Goal: Task Accomplishment & Management: Manage account settings

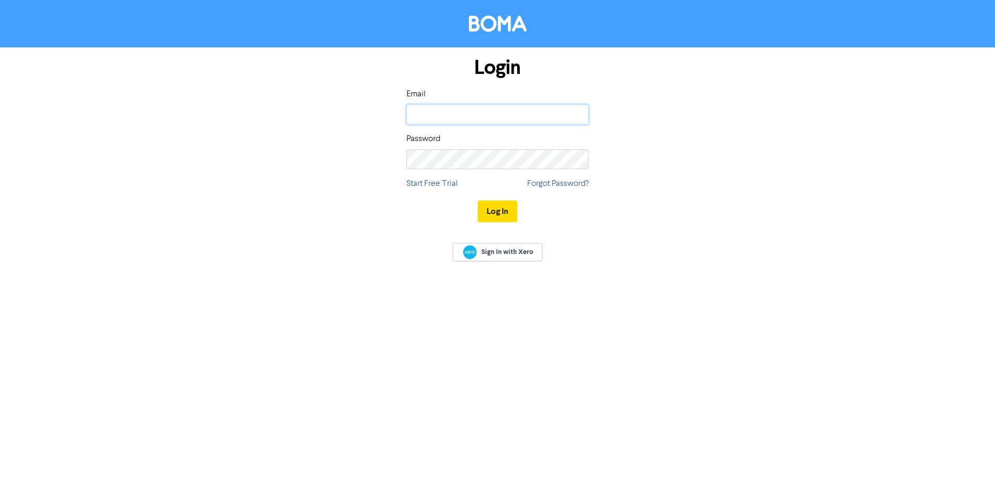
click at [461, 107] on input "email" at bounding box center [497, 115] width 182 height 20
click at [0, 480] on com-1password-button at bounding box center [0, 481] width 0 height 0
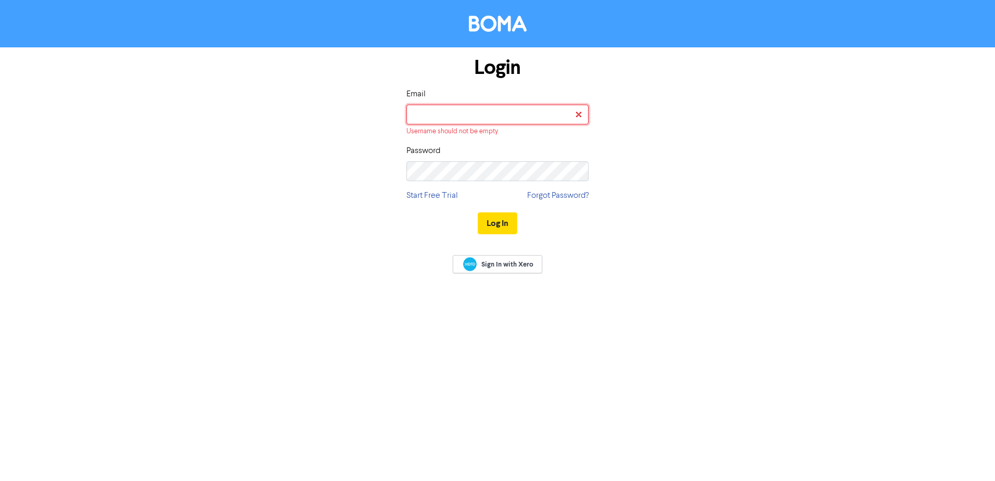
type input "[EMAIL_ADDRESS][DOMAIN_NAME]"
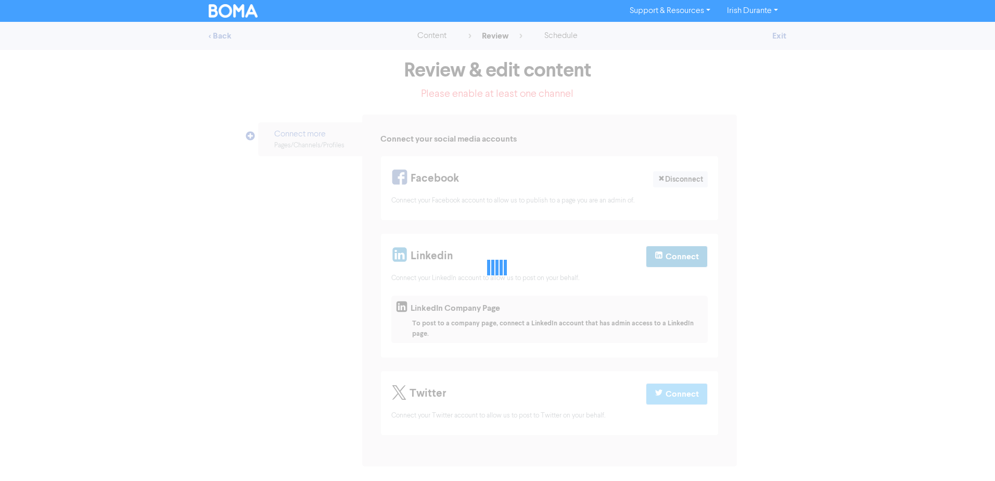
select select "LEARN_MORE"
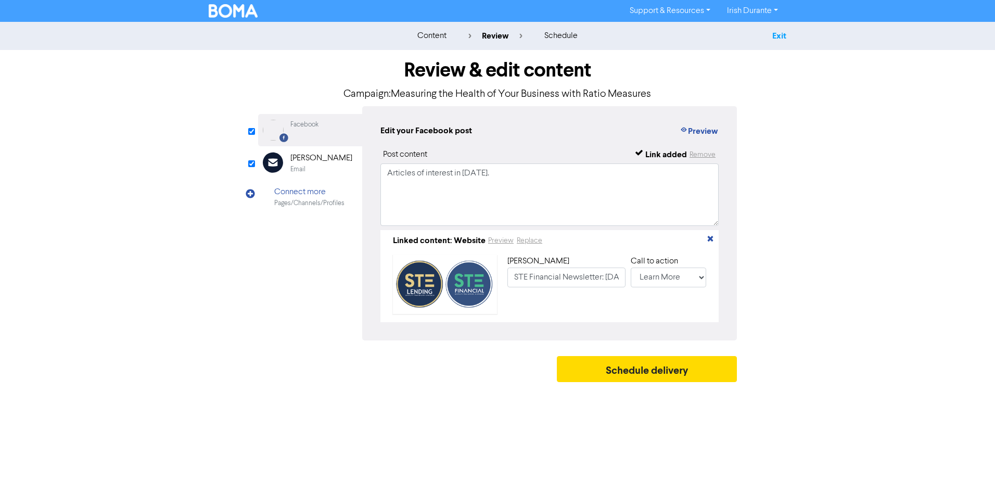
click at [780, 31] on link "Exit" at bounding box center [779, 36] width 14 height 10
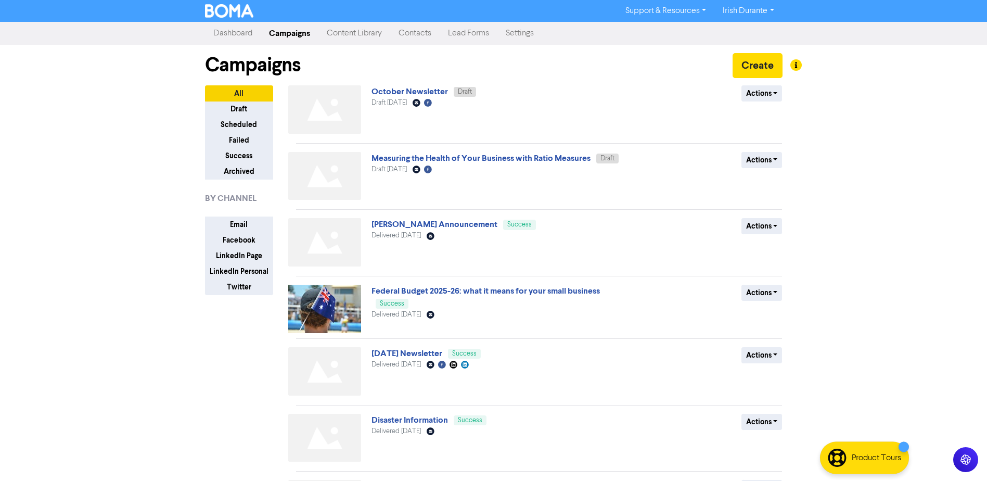
click at [424, 35] on link "Contacts" at bounding box center [414, 33] width 49 height 21
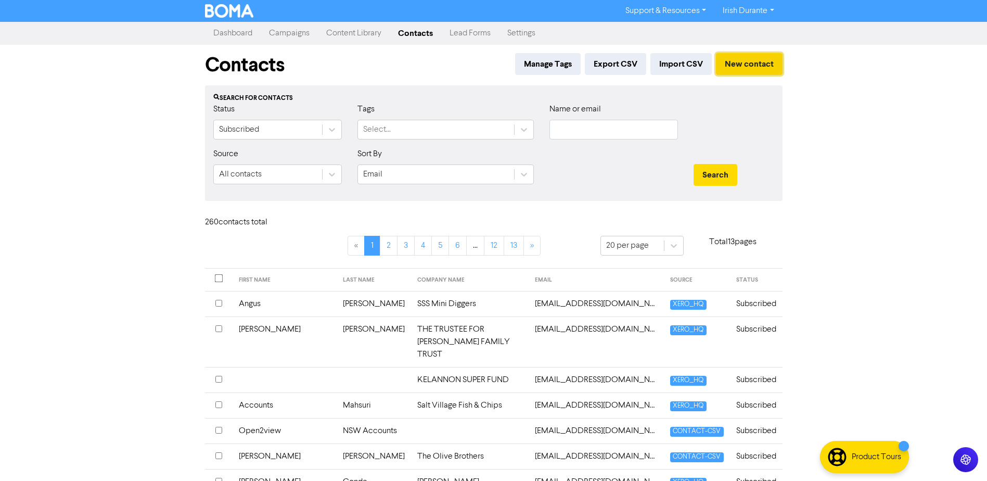
click at [735, 61] on button "New contact" at bounding box center [749, 64] width 67 height 22
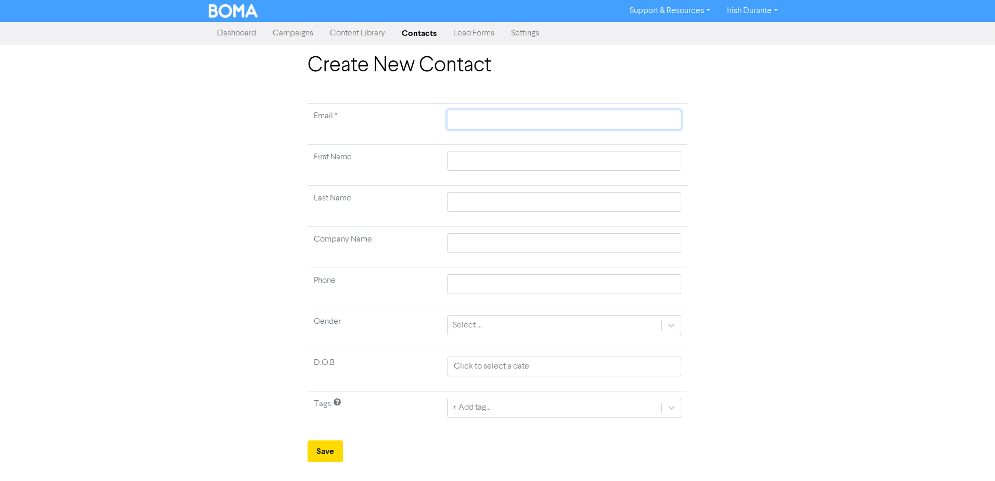
click at [460, 122] on input "text" at bounding box center [564, 120] width 234 height 20
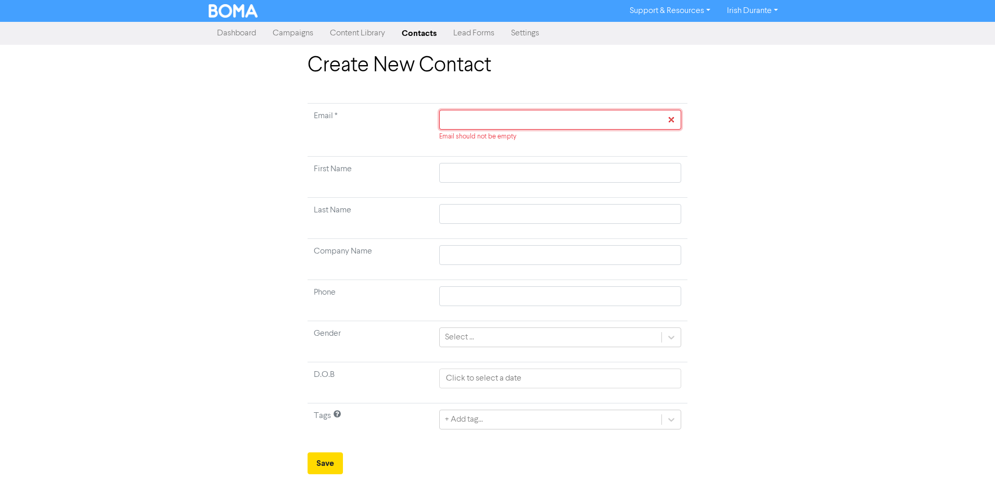
click at [524, 118] on input "text" at bounding box center [560, 120] width 242 height 20
type input "j"
type input "ju"
type input "jus"
type input "just"
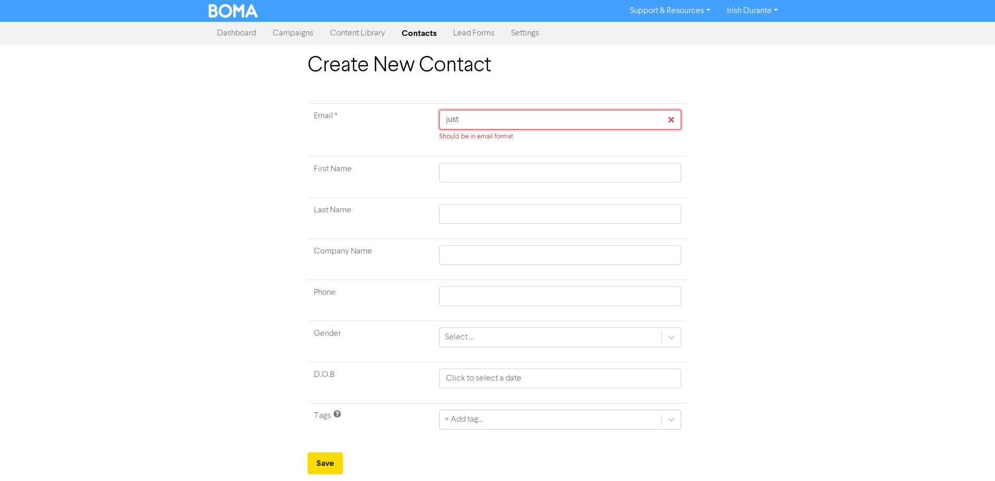
type input "justi"
type input "[PERSON_NAME]"
type input "justinm"
type input "justinm@"
type input "justinm@t"
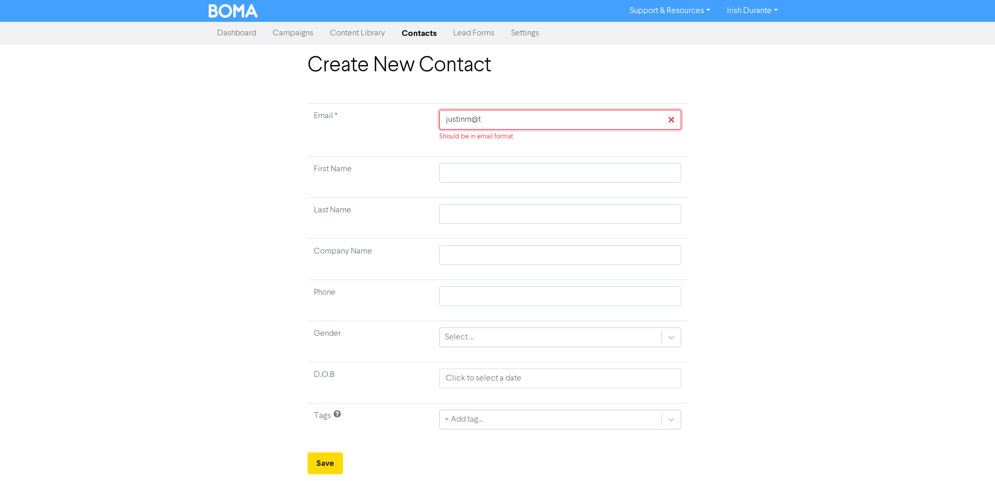
type input "justinm@ta"
type input "justinm@tap"
type input "justinm@tapt"
type input "[PERSON_NAME]"
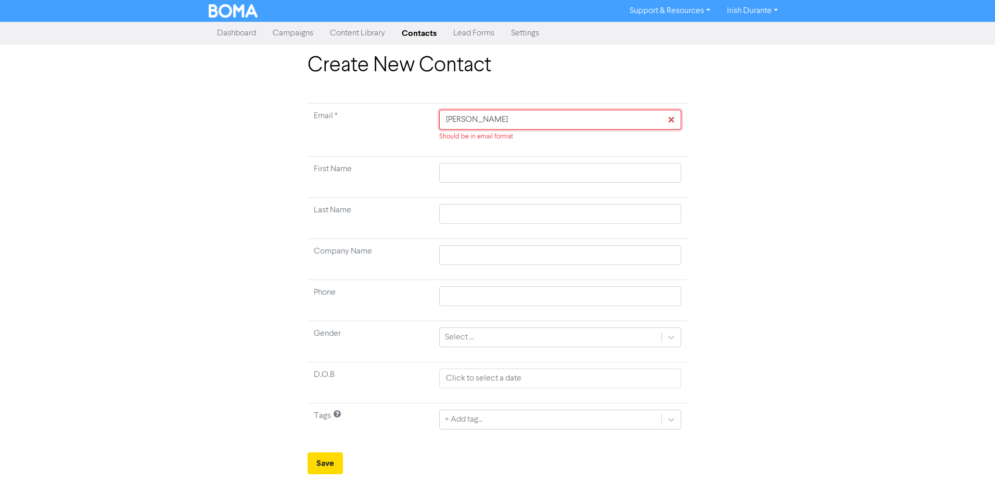
type input "[PERSON_NAME]"
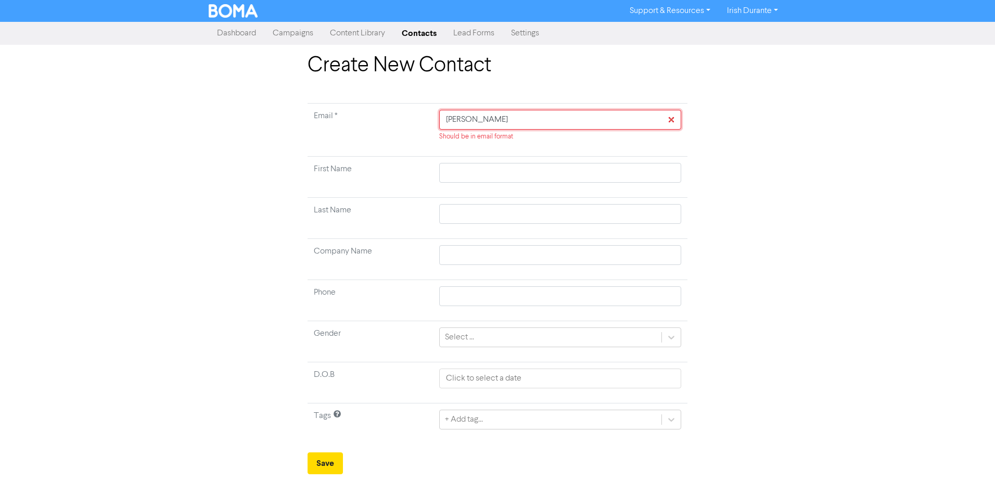
type input "[PERSON_NAME]"
type input "[PERSON_NAME],"
type input "[PERSON_NAME],c"
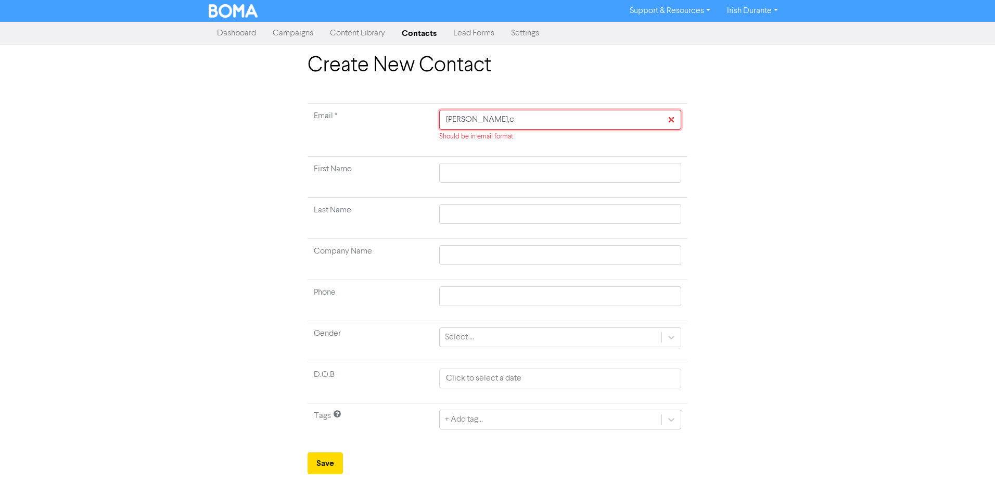
type input "[PERSON_NAME],co"
type input "[PERSON_NAME],c"
type input "[PERSON_NAME],"
type input "[PERSON_NAME]"
type input "[PERSON_NAME]."
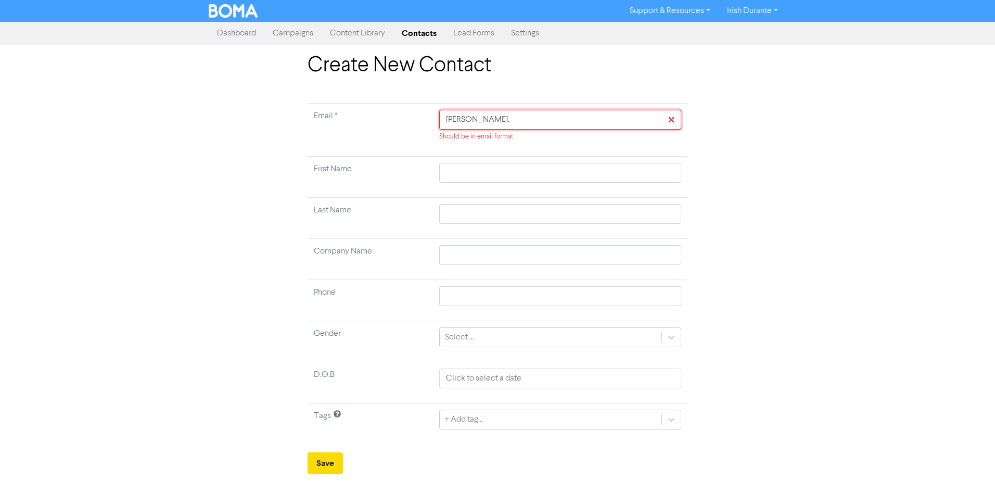
type input "[PERSON_NAME]"
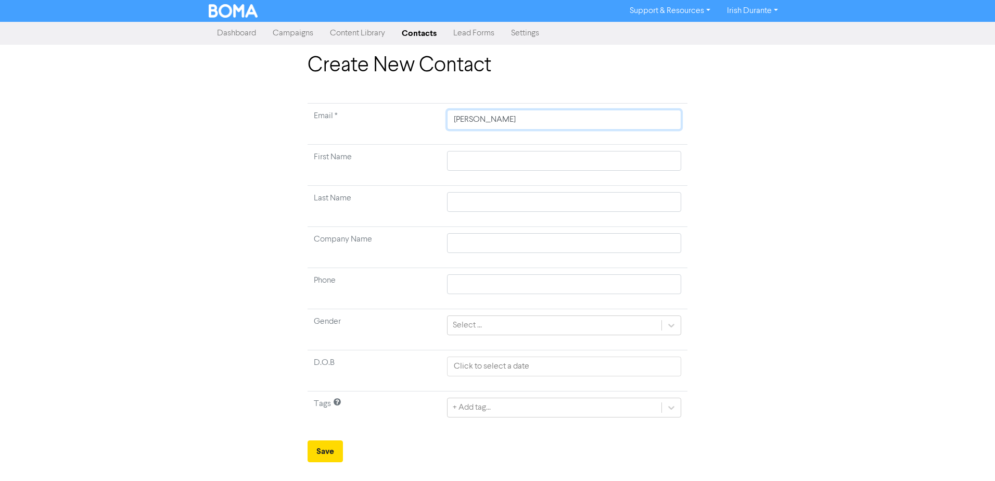
type input "[PERSON_NAME][EMAIL_ADDRESS][DOMAIN_NAME]"
type input "[PERSON_NAME][EMAIL_ADDRESS][DOMAIN_NAME]."
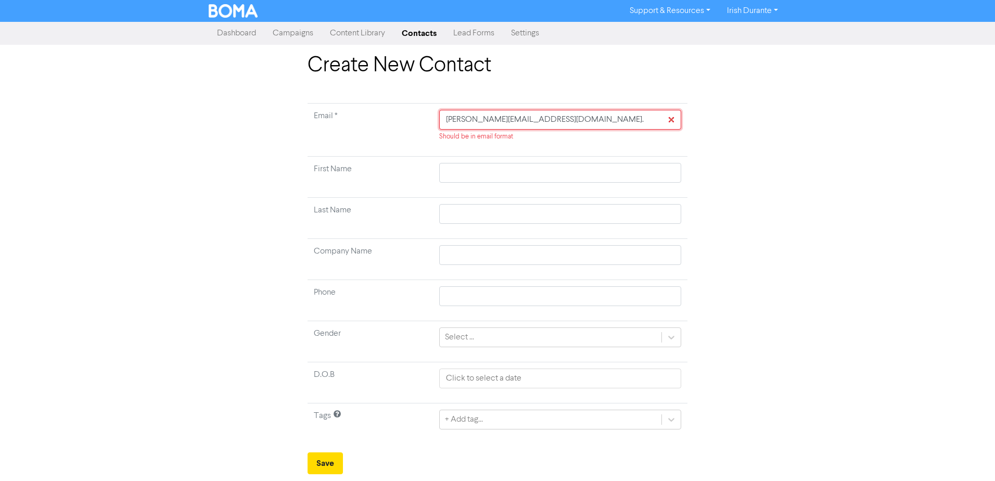
type input "[PERSON_NAME]@tapthatbrewery.com.[PERSON_NAME]"
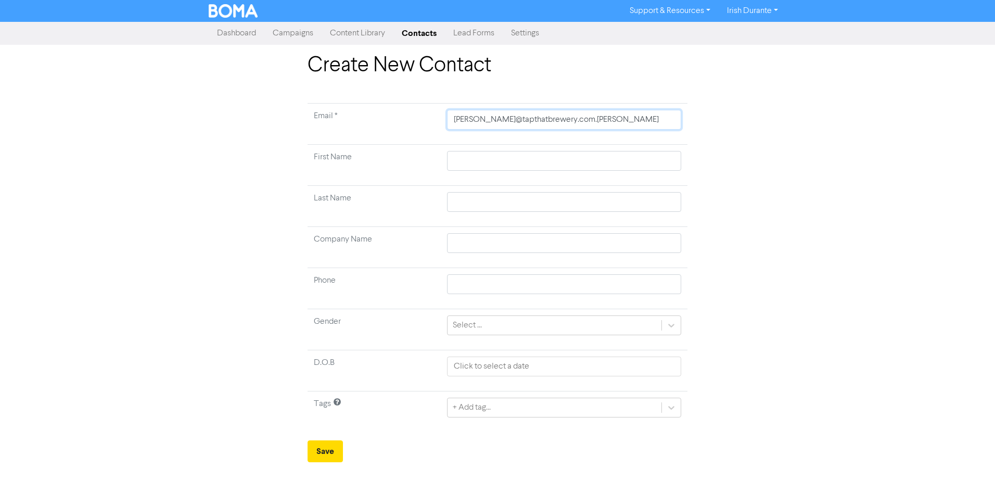
type input "[PERSON_NAME][EMAIL_ADDRESS][DOMAIN_NAME]"
click at [499, 167] on input "text" at bounding box center [564, 161] width 234 height 20
type input "J"
type input "Ju"
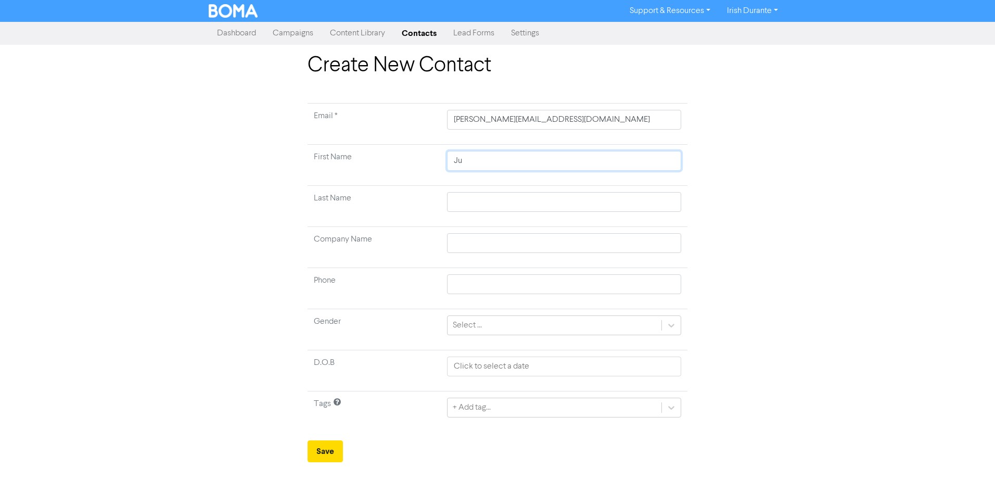
type input "[DEMOGRAPHIC_DATA]"
type input "Just"
type input "Justi"
type input "[PERSON_NAME]"
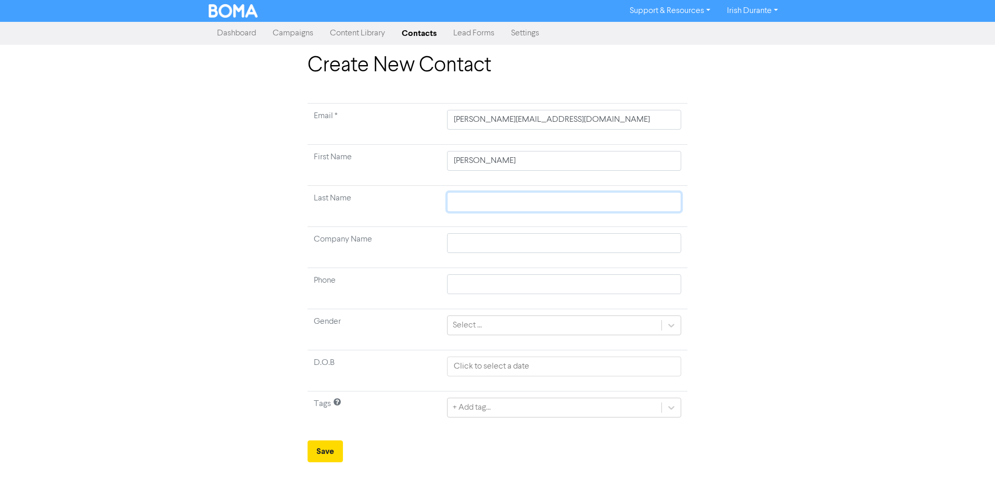
type input "M"
type input "Mi"
type input "Mis"
type input "Mist"
type input "Mistr"
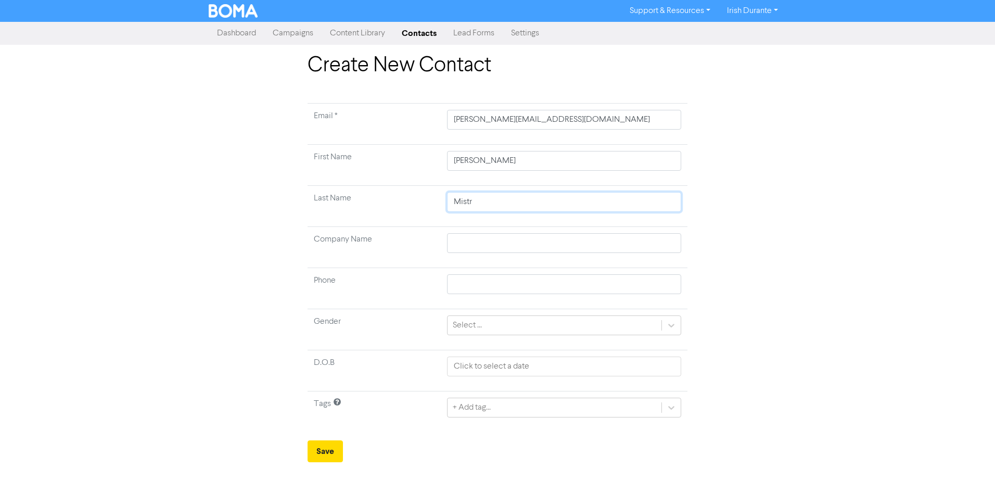
type input "[PERSON_NAME]"
type input "T"
type input "Th"
type input "Tha"
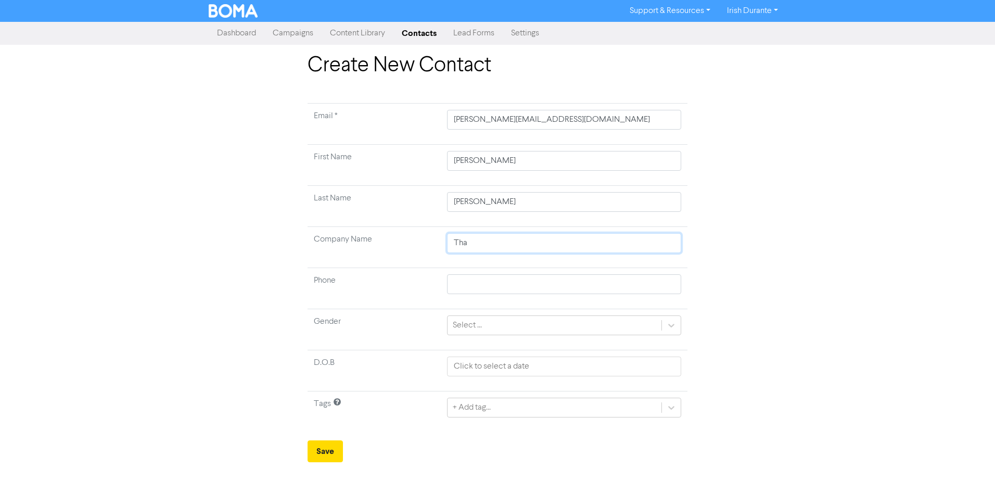
type input "That"
click at [470, 286] on input "0418162580" at bounding box center [564, 284] width 234 height 20
click at [500, 328] on div "Select ..." at bounding box center [555, 325] width 214 height 19
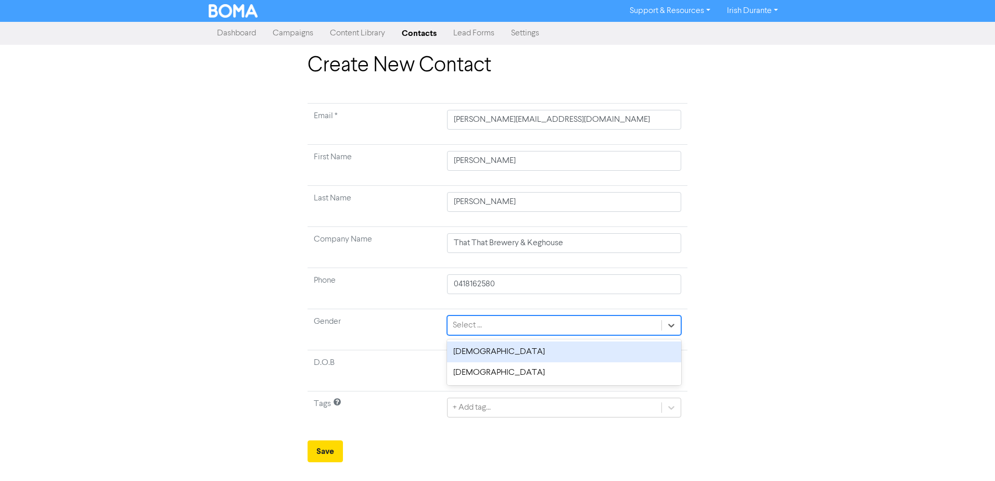
click at [470, 356] on div "[DEMOGRAPHIC_DATA]" at bounding box center [564, 351] width 234 height 21
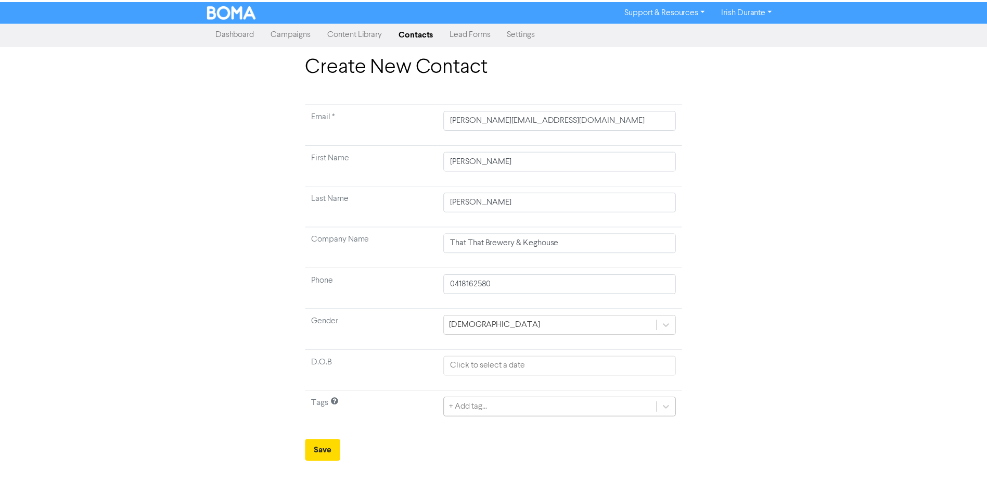
scroll to position [91, 0]
click at [470, 406] on div "+ Add tag..." at bounding box center [564, 408] width 234 height 20
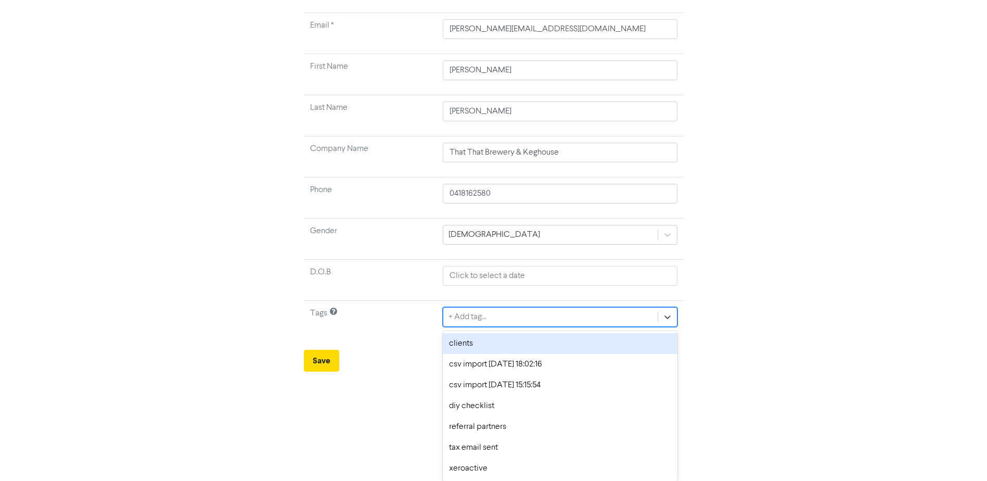
click at [491, 349] on div "clients" at bounding box center [560, 343] width 234 height 21
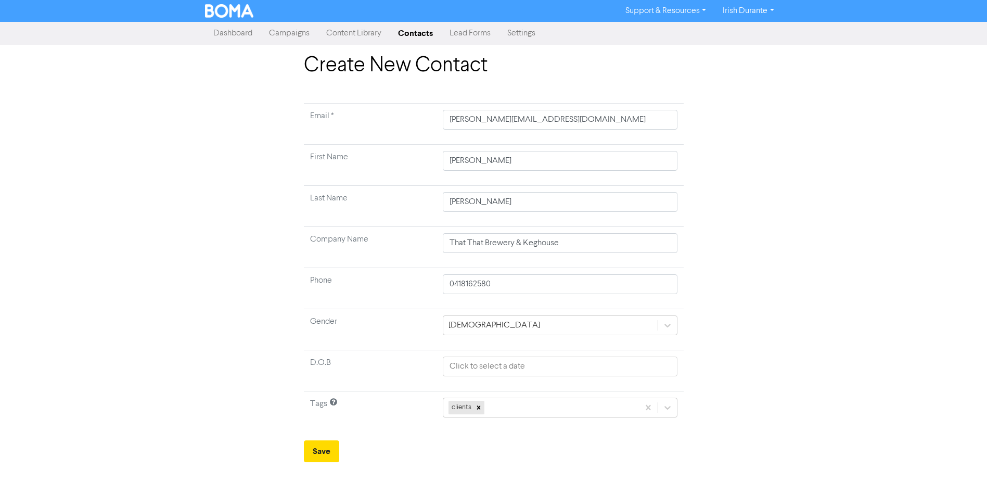
scroll to position [0, 0]
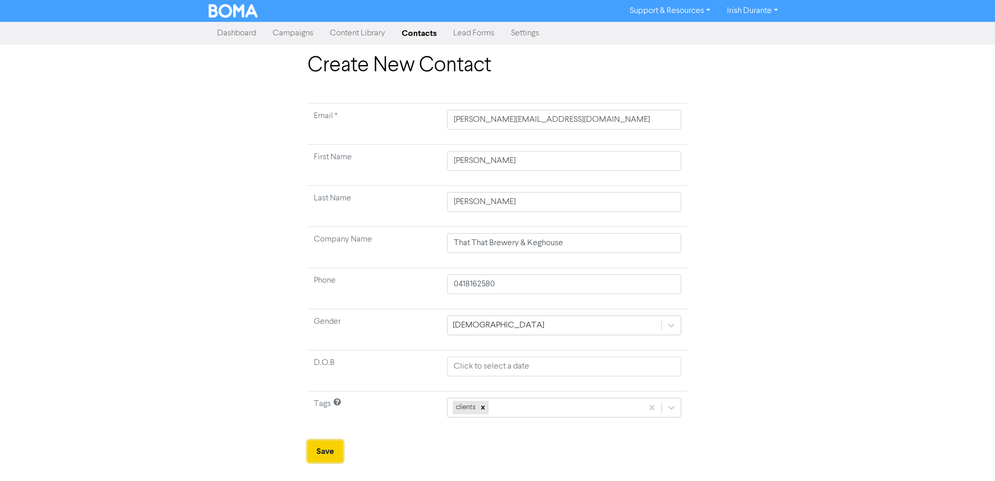
click at [325, 451] on button "Save" at bounding box center [325, 451] width 35 height 22
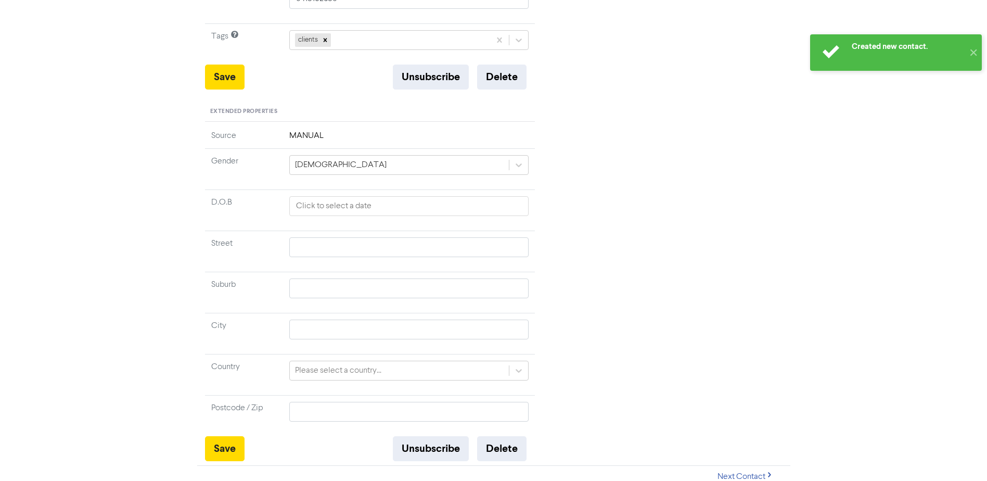
scroll to position [318, 0]
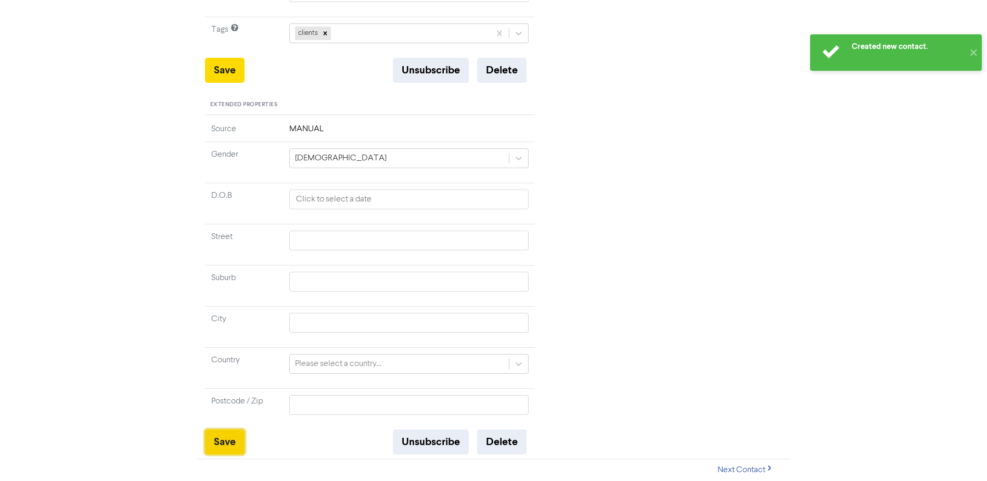
click at [228, 442] on button "Save" at bounding box center [225, 441] width 40 height 25
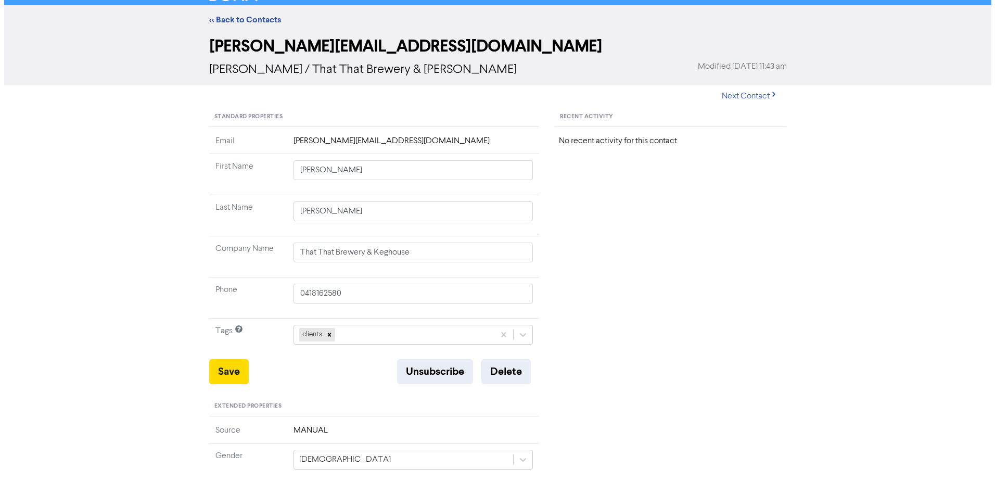
scroll to position [0, 0]
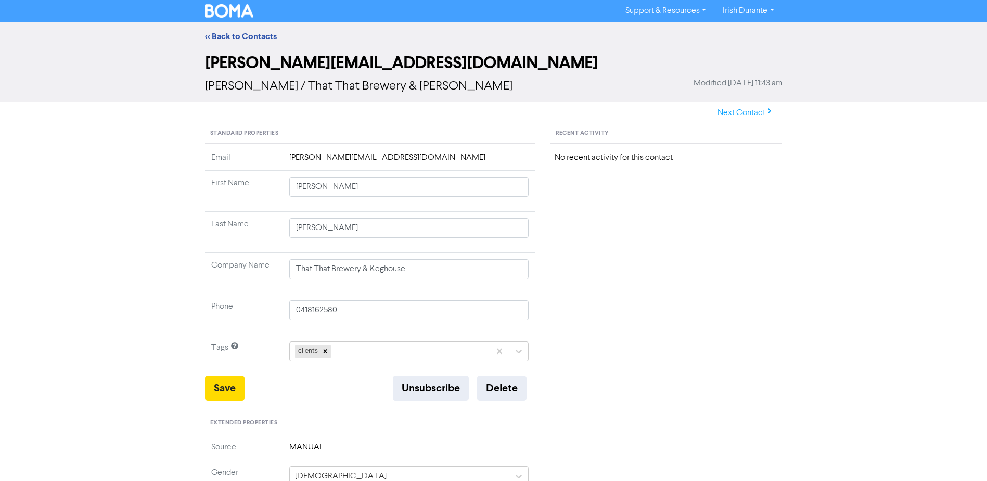
click at [722, 117] on button "Next Contact" at bounding box center [746, 113] width 74 height 22
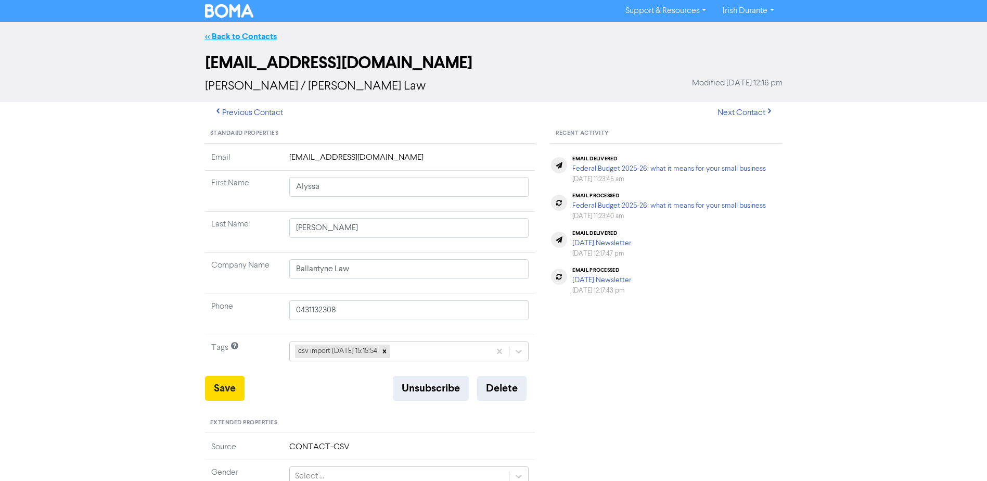
click at [244, 36] on link "<< Back to Contacts" at bounding box center [241, 36] width 72 height 10
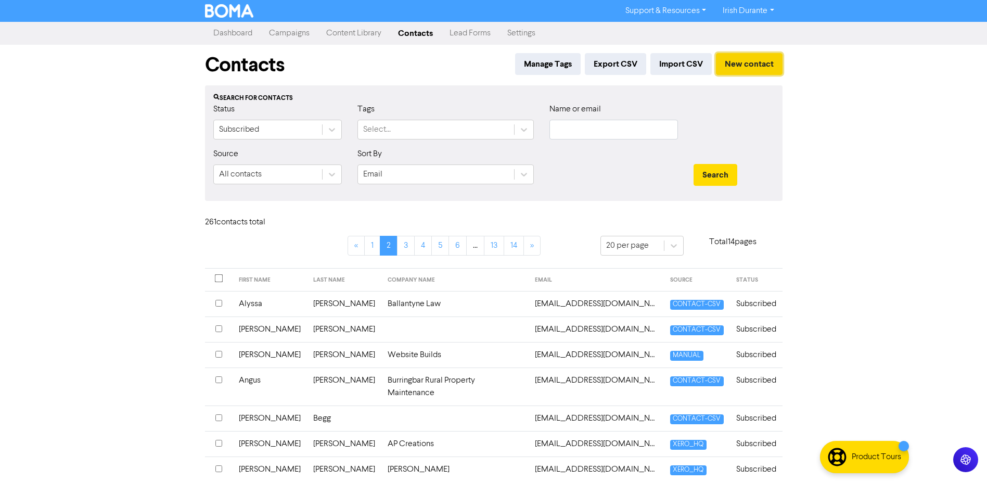
click at [742, 64] on button "New contact" at bounding box center [749, 64] width 67 height 22
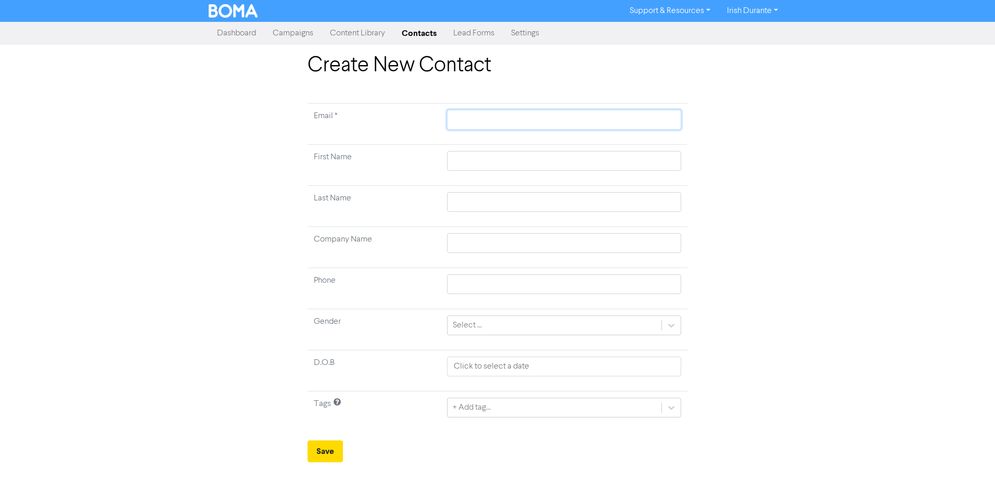
click at [471, 120] on input "text" at bounding box center [564, 120] width 234 height 20
click at [670, 328] on icon at bounding box center [671, 325] width 10 height 10
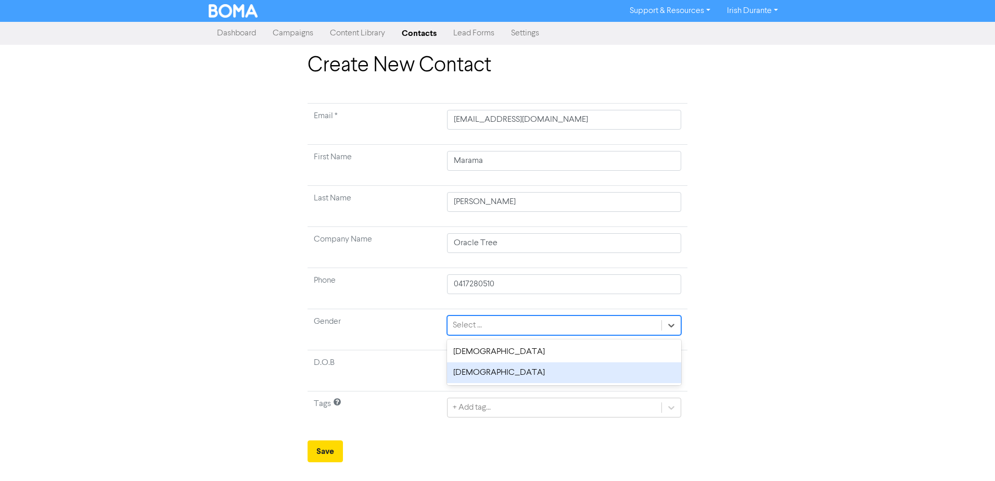
click at [518, 376] on div "[DEMOGRAPHIC_DATA]" at bounding box center [564, 372] width 234 height 21
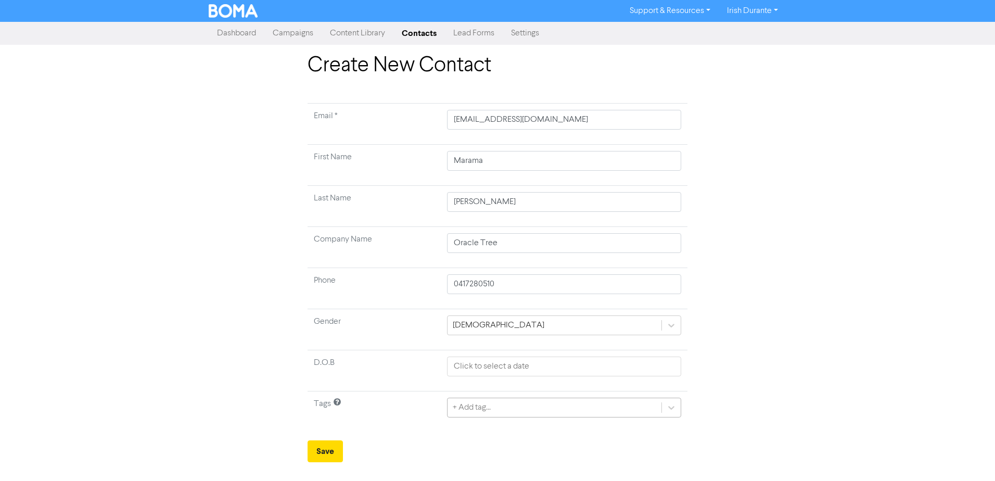
click at [468, 409] on div "+ Add tag..." at bounding box center [564, 408] width 234 height 20
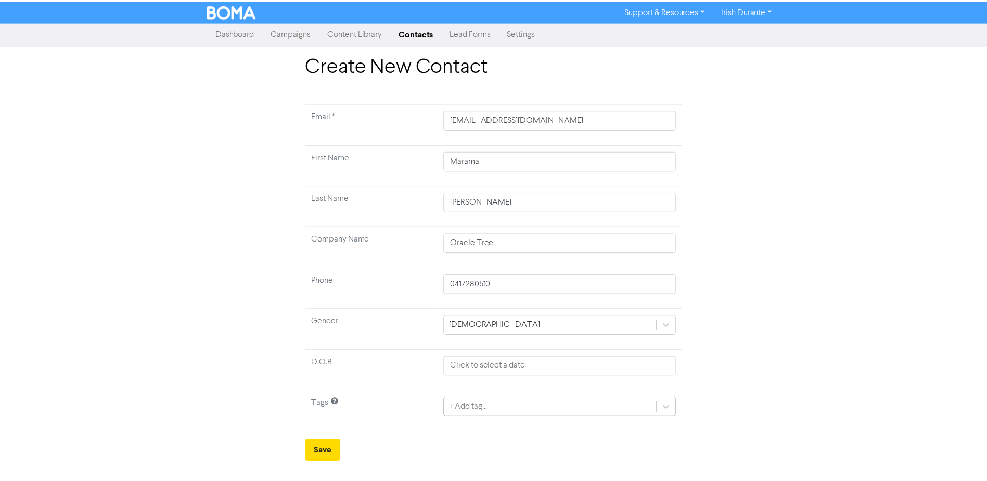
scroll to position [91, 0]
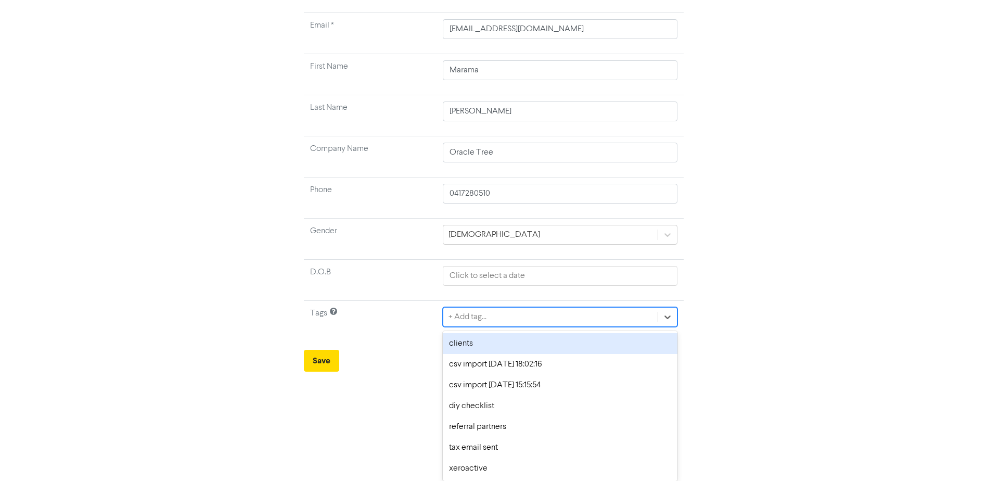
click at [472, 346] on div "clients" at bounding box center [560, 343] width 234 height 21
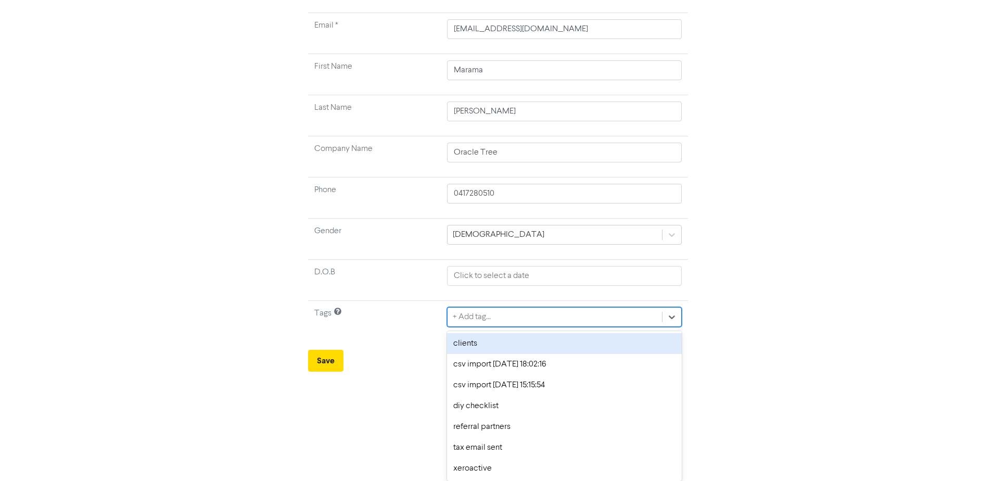
scroll to position [0, 0]
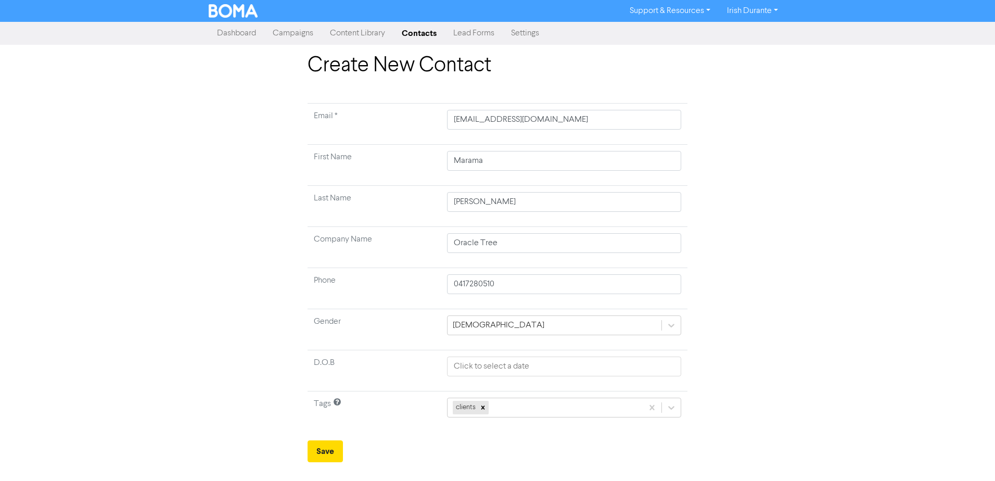
click at [411, 385] on td "D.O.B" at bounding box center [374, 370] width 133 height 41
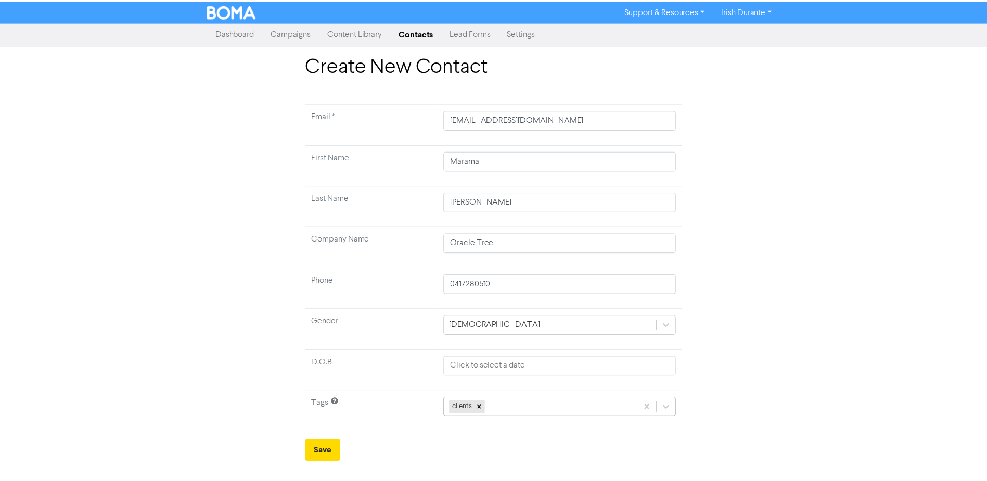
scroll to position [70, 0]
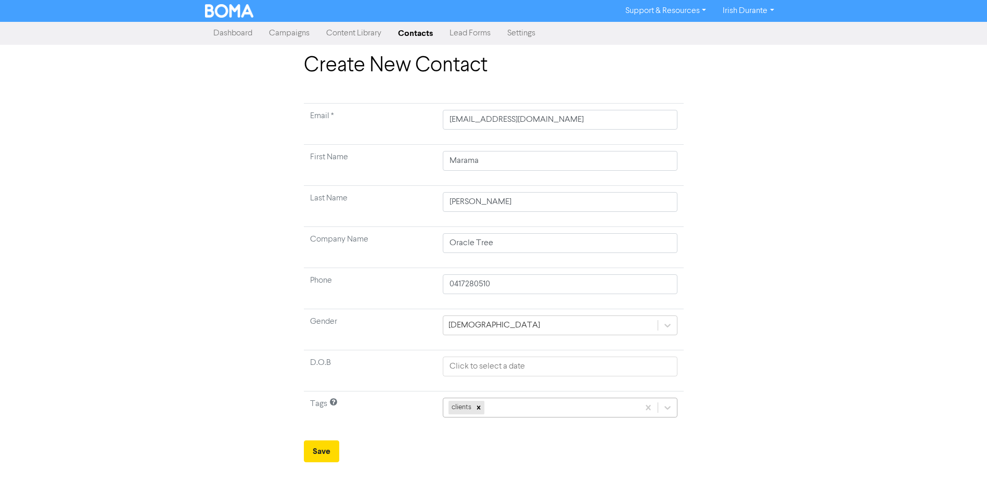
click at [544, 403] on div "clients" at bounding box center [560, 408] width 234 height 20
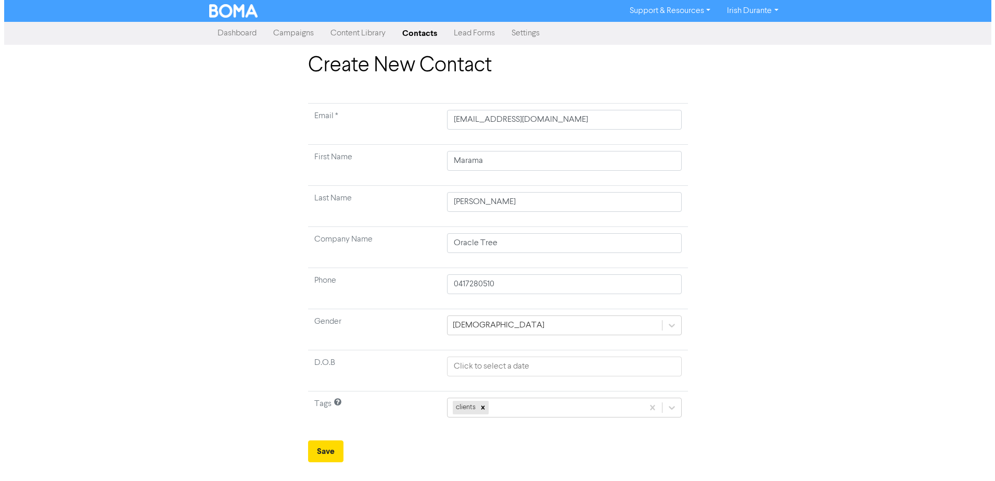
scroll to position [0, 0]
click at [767, 363] on div "Create New Contact Email * [EMAIL_ADDRESS][DOMAIN_NAME] First Name Marama Last …" at bounding box center [497, 257] width 593 height 409
click at [340, 450] on button "Save" at bounding box center [325, 451] width 35 height 22
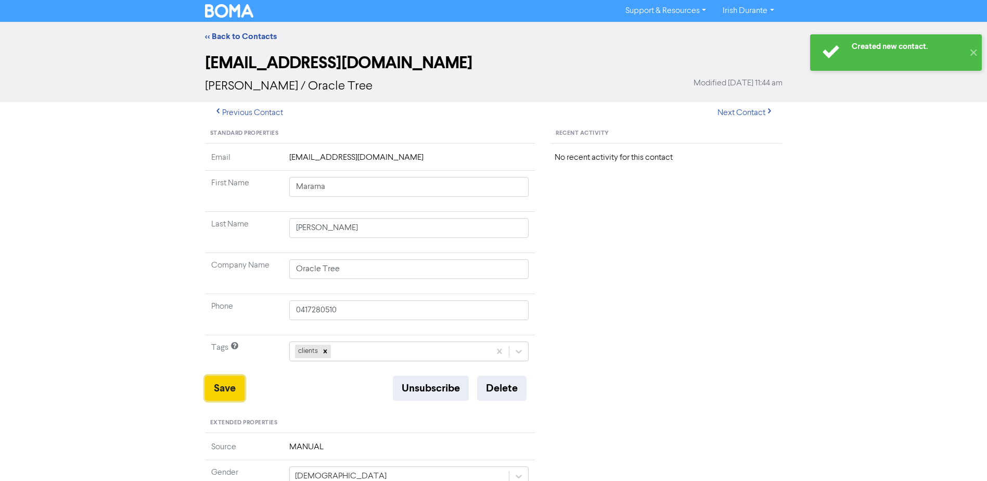
click at [224, 390] on button "Save" at bounding box center [225, 388] width 40 height 25
click at [265, 35] on link "<< Back to Contacts" at bounding box center [241, 36] width 72 height 10
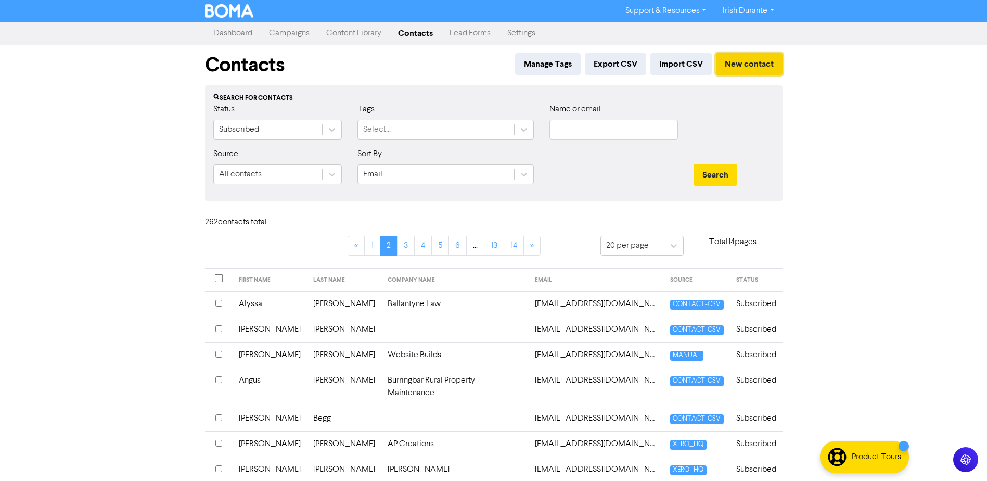
click at [745, 64] on button "New contact" at bounding box center [749, 64] width 67 height 22
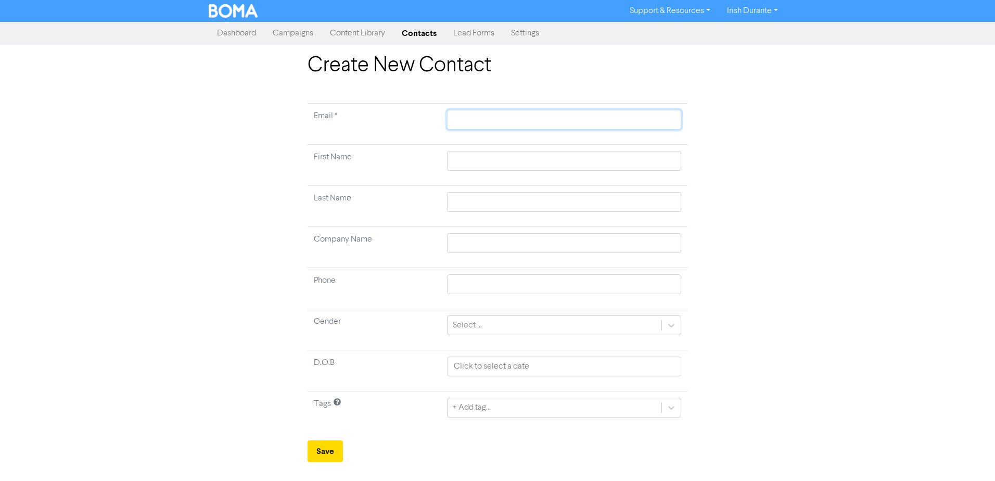
click at [466, 127] on input "text" at bounding box center [564, 120] width 234 height 20
click at [473, 246] on input "GoldCoast Buyers" at bounding box center [564, 243] width 234 height 20
click at [473, 285] on input "text" at bounding box center [564, 284] width 234 height 20
click at [662, 327] on div at bounding box center [671, 325] width 19 height 19
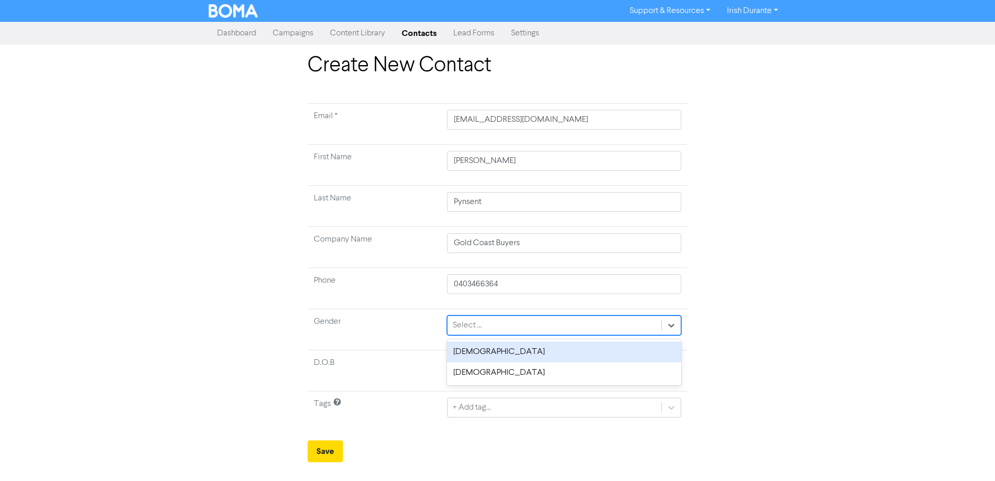
click at [487, 359] on div "[DEMOGRAPHIC_DATA]" at bounding box center [564, 351] width 234 height 21
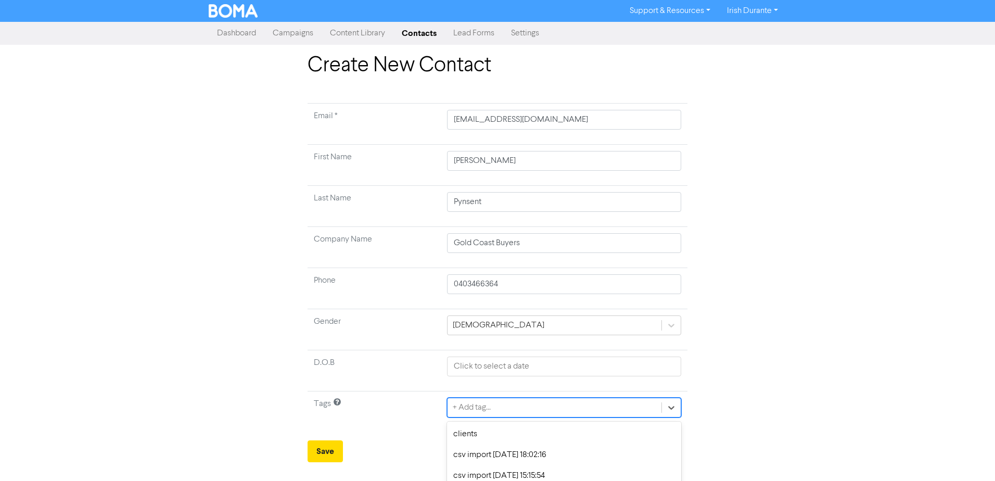
click at [473, 411] on div "option diy checklist focused, 4 of 7. 7 results available. Use Up and Down to c…" at bounding box center [564, 408] width 234 height 20
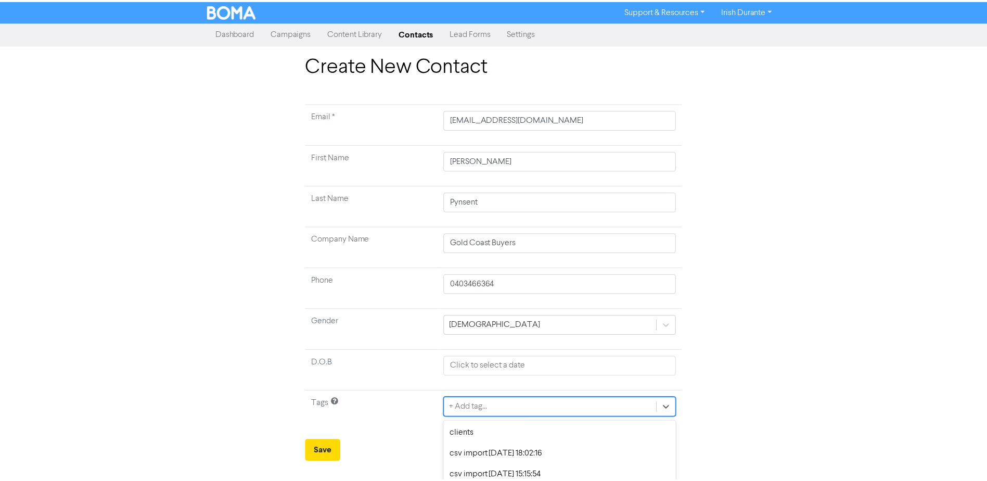
scroll to position [91, 0]
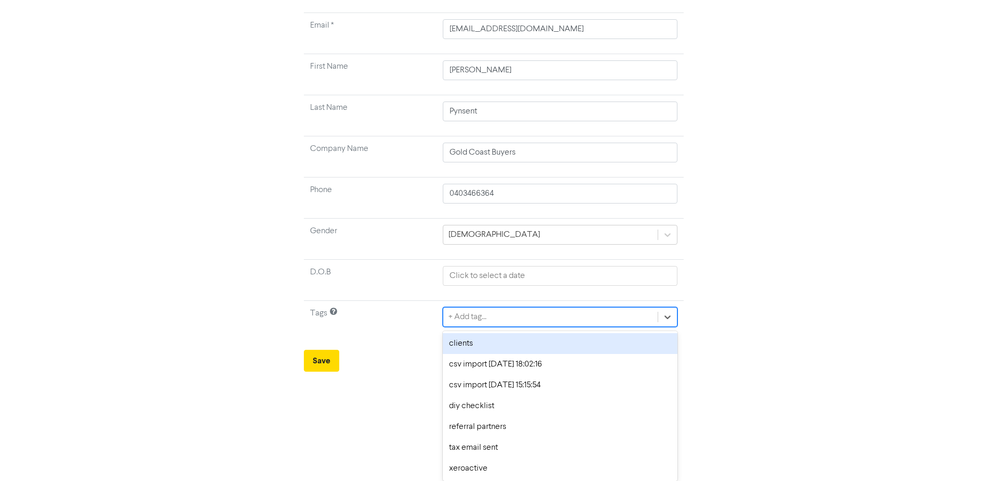
click at [464, 342] on div "clients" at bounding box center [560, 343] width 234 height 21
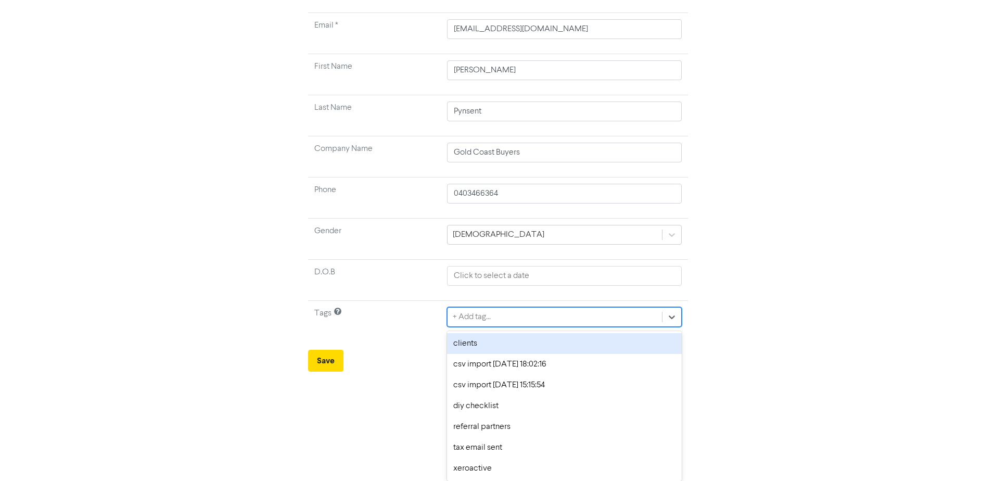
scroll to position [0, 0]
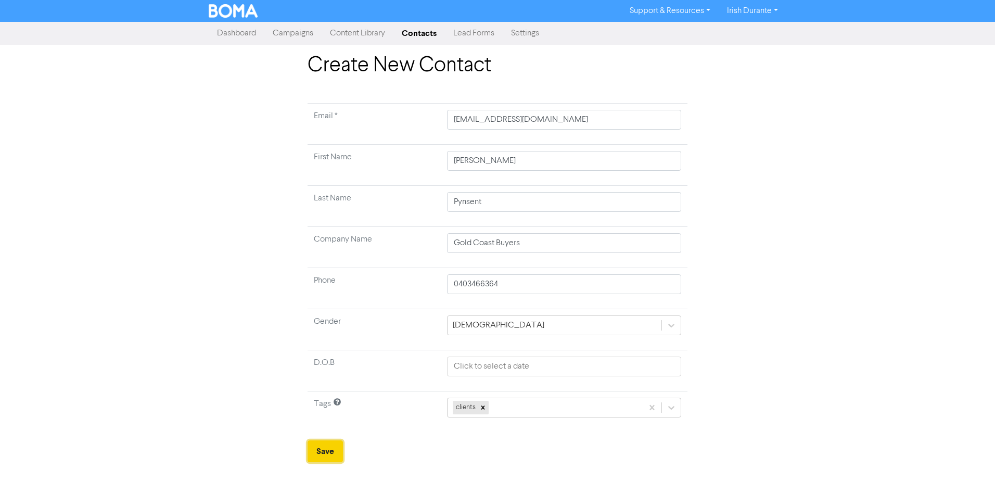
click at [338, 449] on button "Save" at bounding box center [325, 451] width 35 height 22
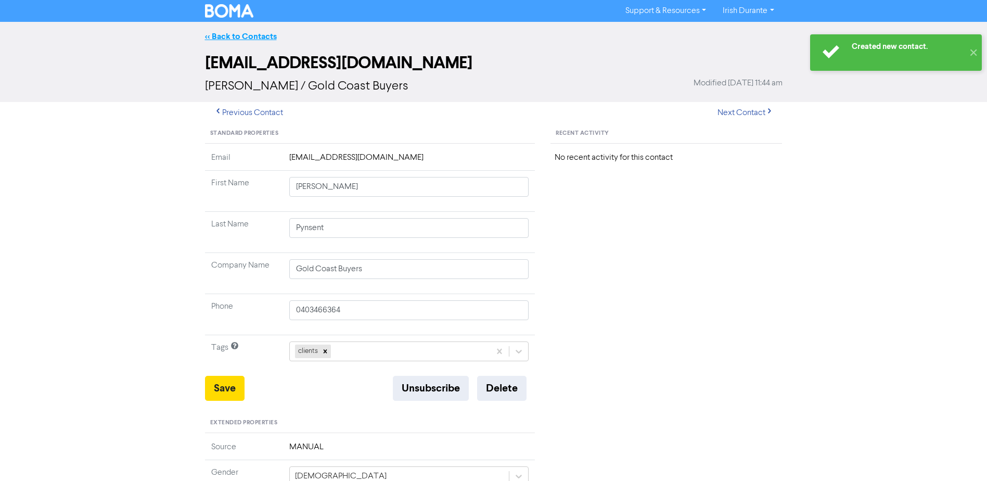
click at [241, 37] on link "<< Back to Contacts" at bounding box center [241, 36] width 72 height 10
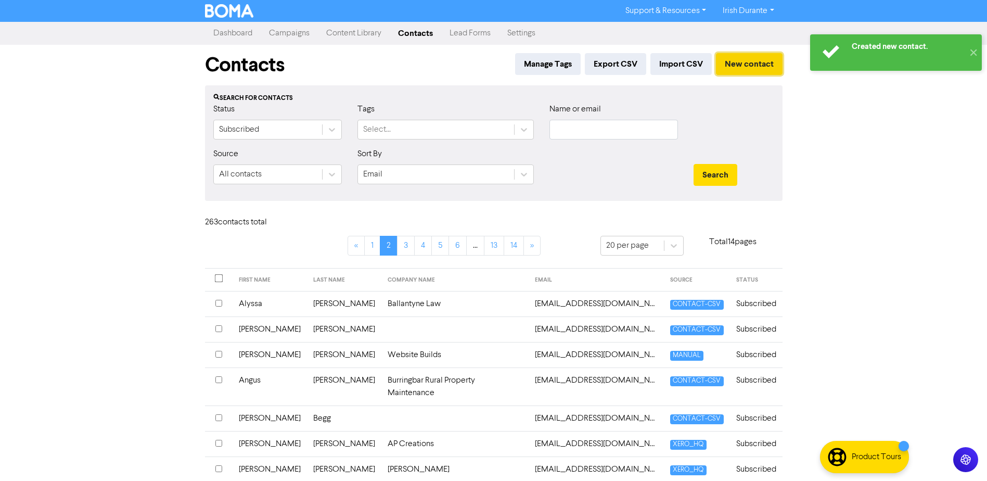
click at [758, 62] on button "New contact" at bounding box center [749, 64] width 67 height 22
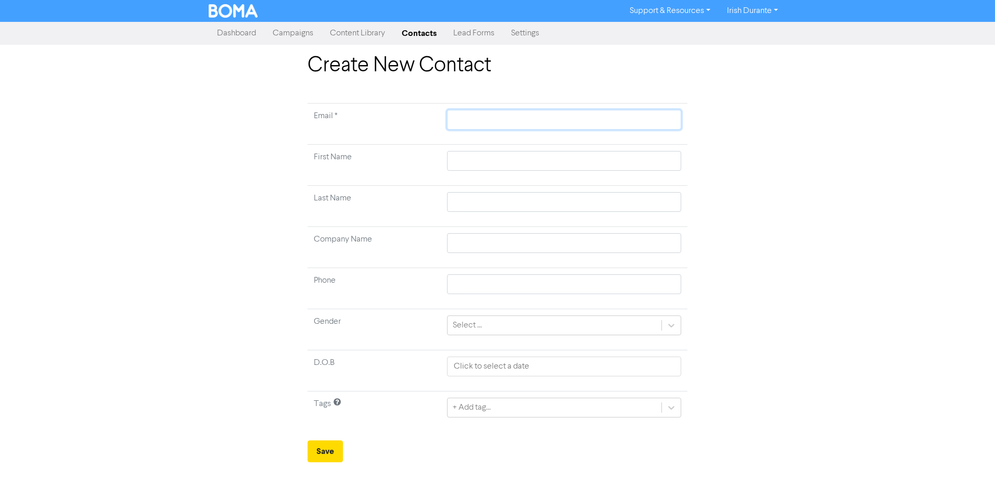
click at [491, 117] on input "text" at bounding box center [564, 120] width 234 height 20
click at [401, 375] on td "D.O.B" at bounding box center [374, 370] width 133 height 41
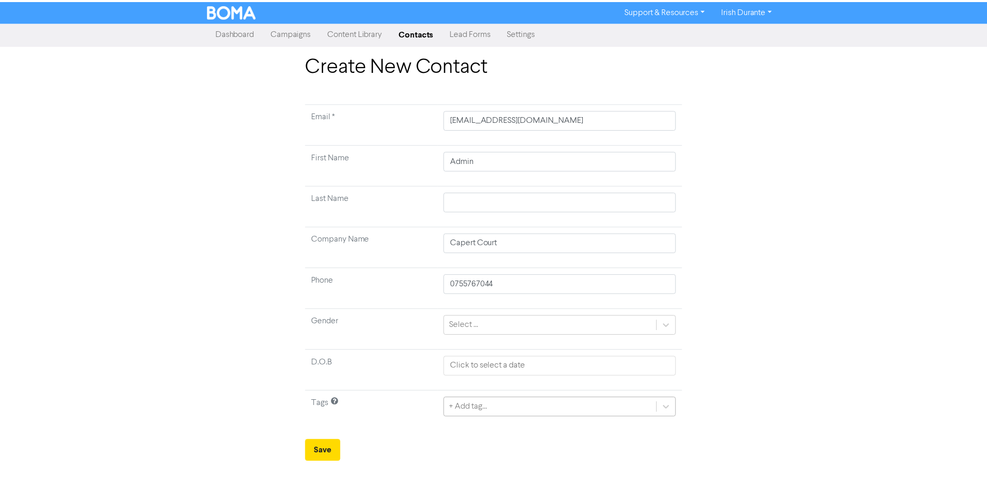
scroll to position [91, 0]
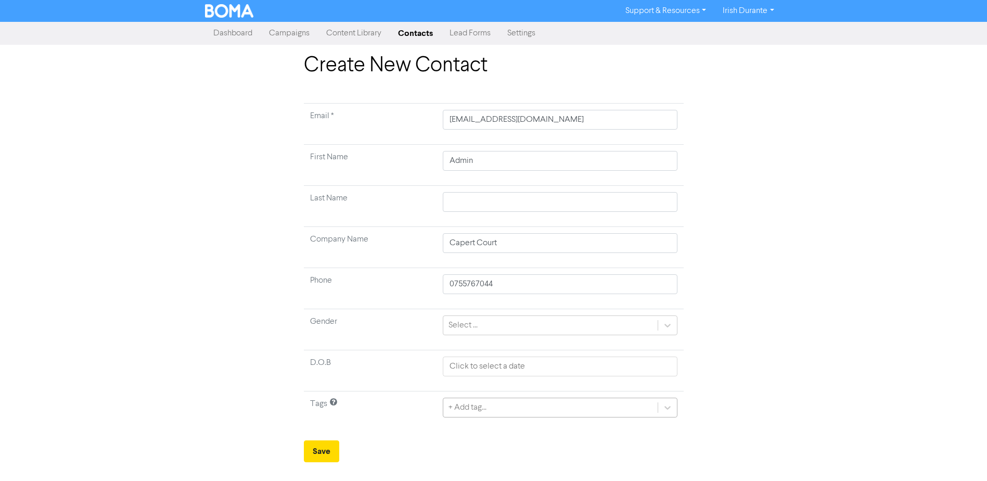
click at [473, 403] on div "+ Add tag..." at bounding box center [560, 408] width 234 height 20
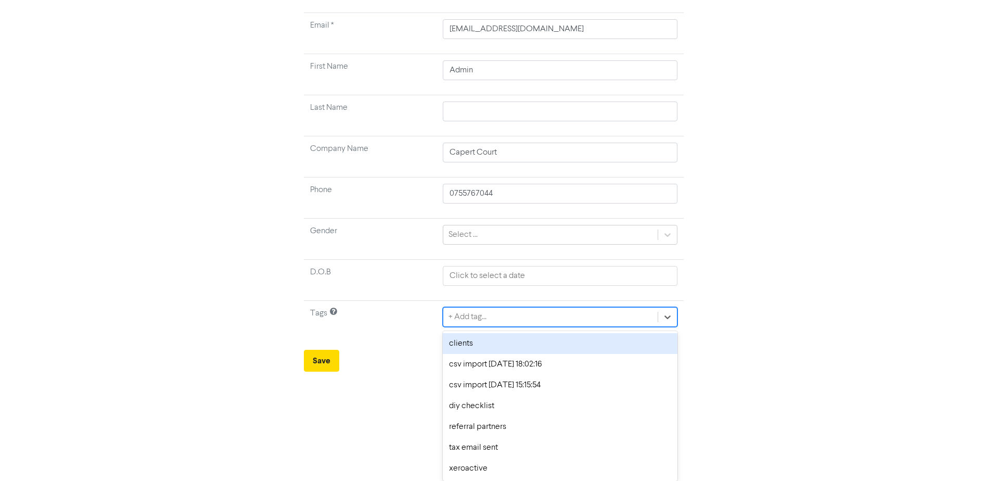
click at [466, 342] on div "clients" at bounding box center [560, 343] width 234 height 21
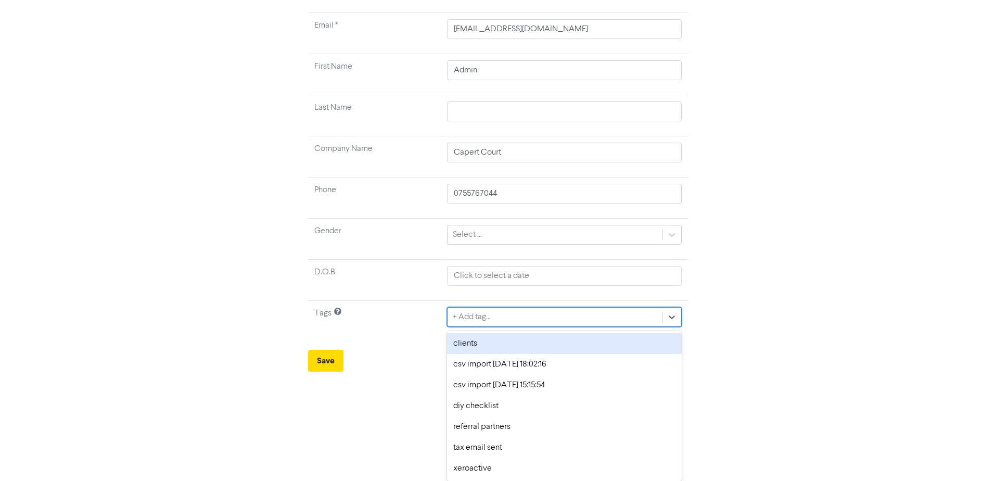
scroll to position [0, 0]
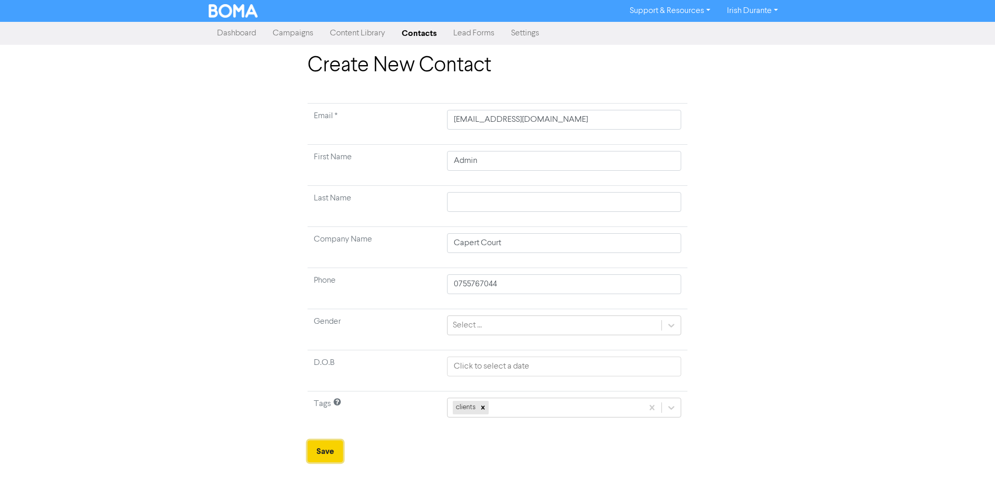
click at [323, 450] on button "Save" at bounding box center [325, 451] width 35 height 22
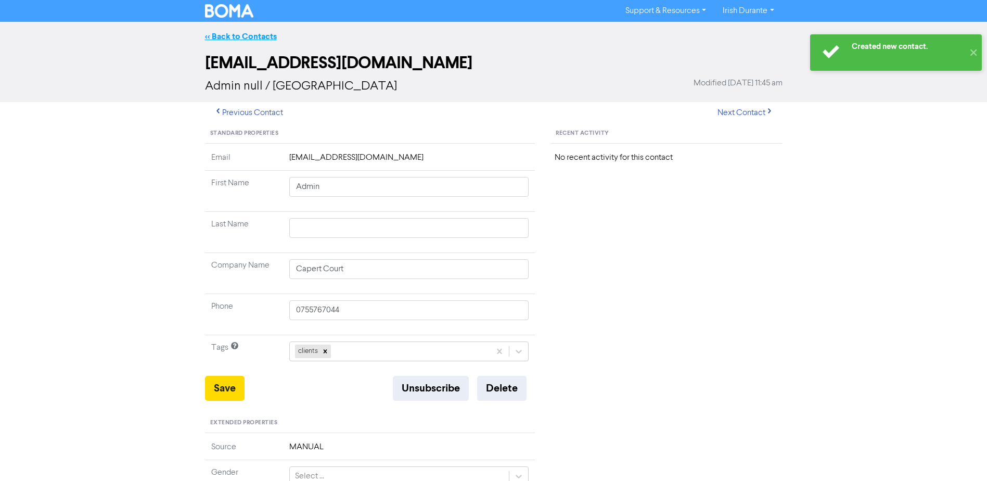
click at [235, 34] on link "<< Back to Contacts" at bounding box center [241, 36] width 72 height 10
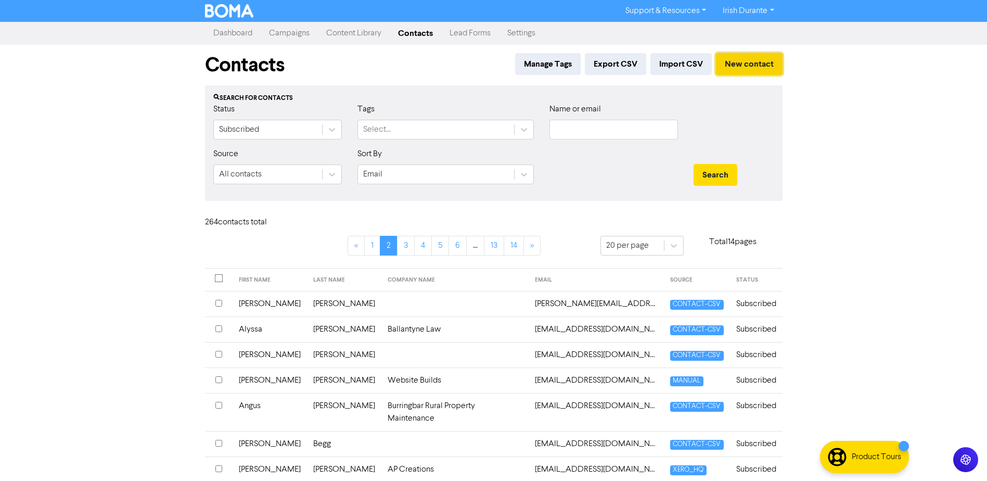
click at [752, 67] on button "New contact" at bounding box center [749, 64] width 67 height 22
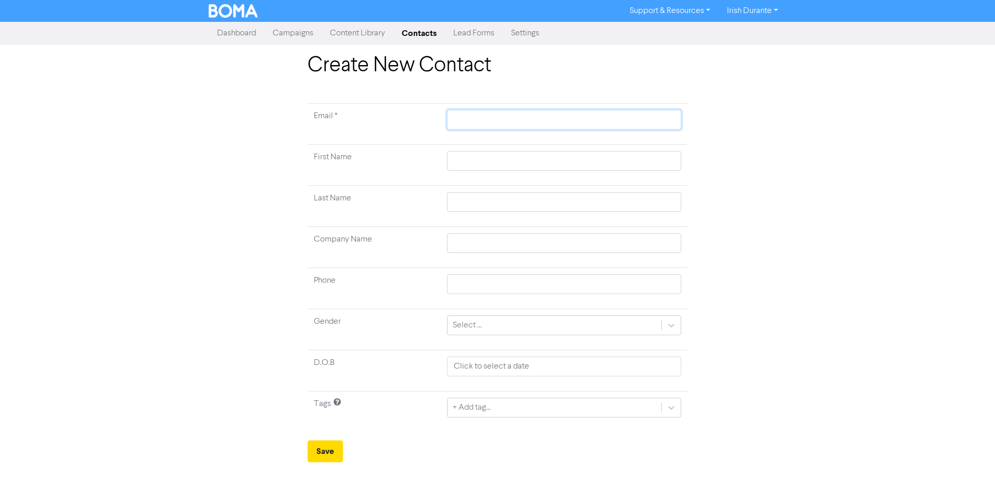
click at [469, 116] on input "text" at bounding box center [564, 120] width 234 height 20
click at [491, 334] on div "Select ..." at bounding box center [555, 325] width 214 height 19
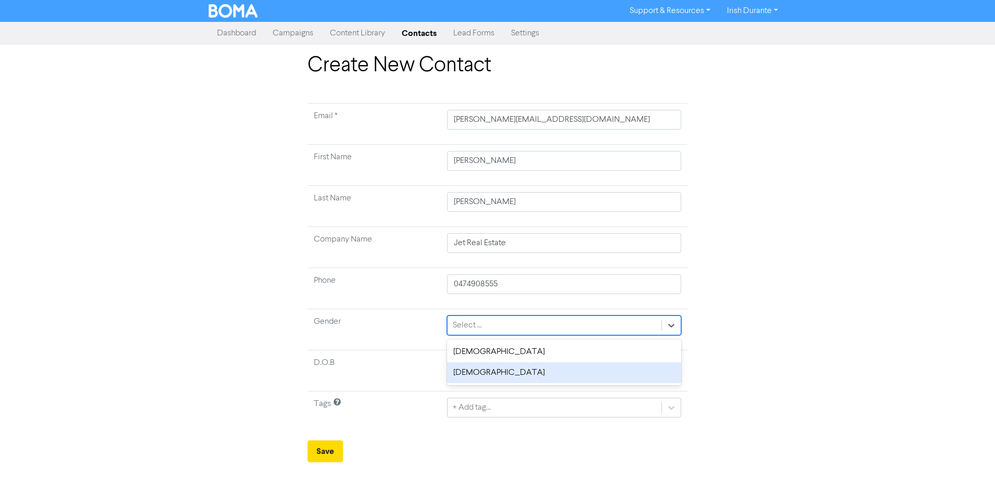
click at [462, 369] on div "[DEMOGRAPHIC_DATA]" at bounding box center [564, 372] width 234 height 21
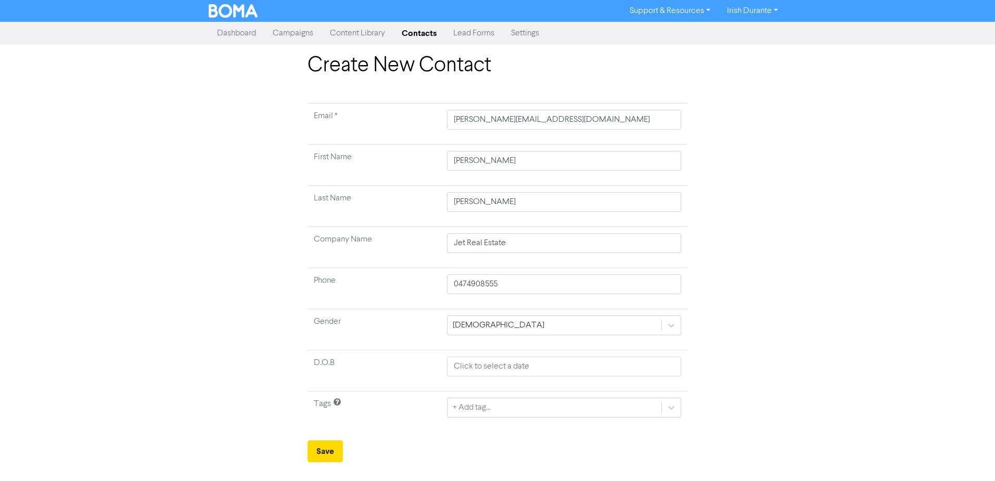
click at [453, 425] on td "+ Add tag..." at bounding box center [564, 411] width 247 height 41
drag, startPoint x: 453, startPoint y: 425, endPoint x: 705, endPoint y: 426, distance: 251.9
click at [707, 441] on div "Create New Contact Email * [PERSON_NAME][EMAIL_ADDRESS][DOMAIN_NAME] First Name…" at bounding box center [497, 257] width 593 height 409
click at [648, 407] on div "+ Add tag..." at bounding box center [564, 408] width 234 height 20
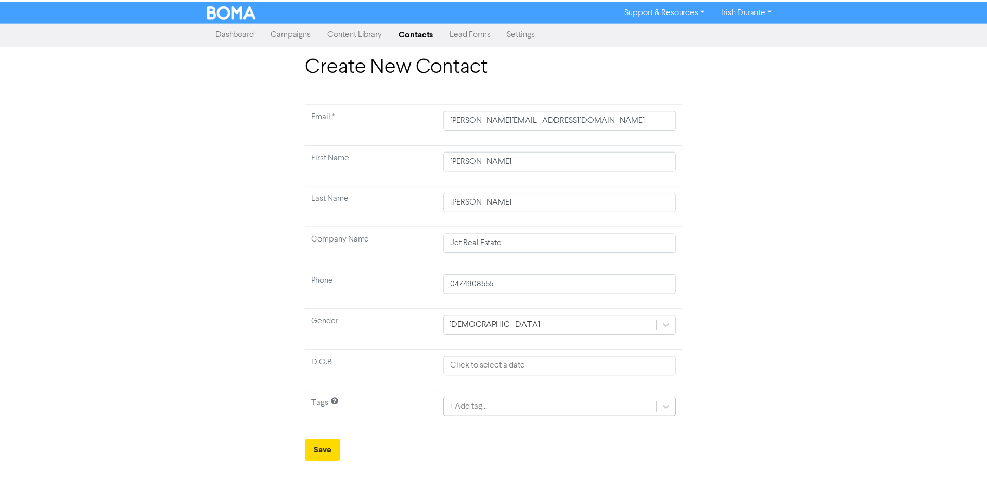
scroll to position [91, 0]
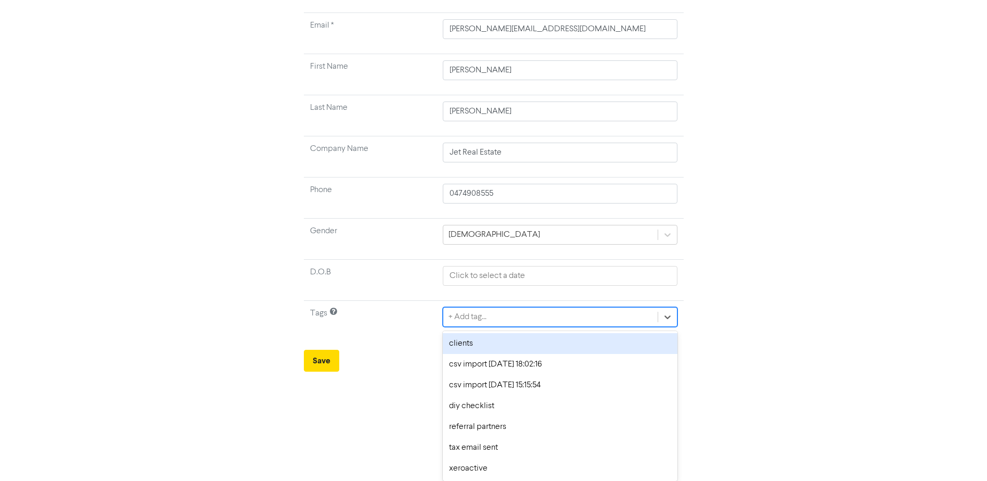
click at [475, 339] on div "clients" at bounding box center [560, 343] width 234 height 21
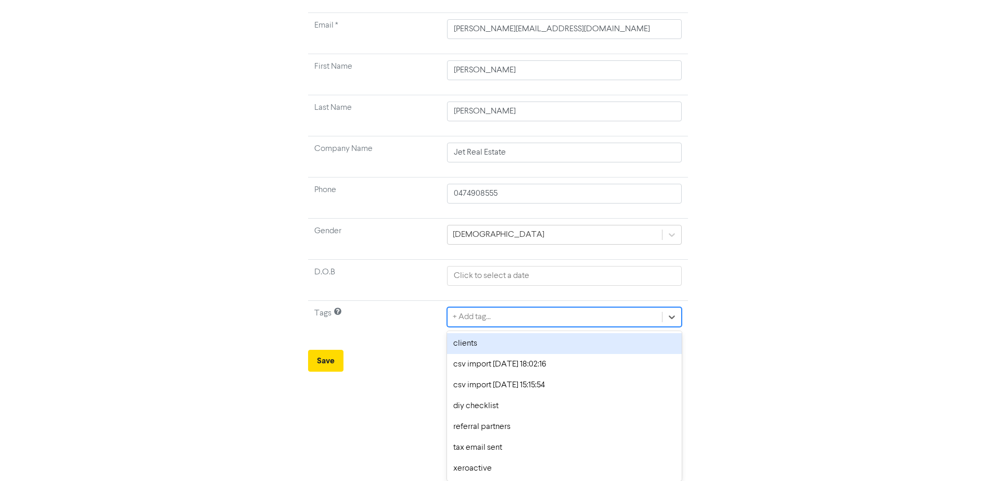
scroll to position [0, 0]
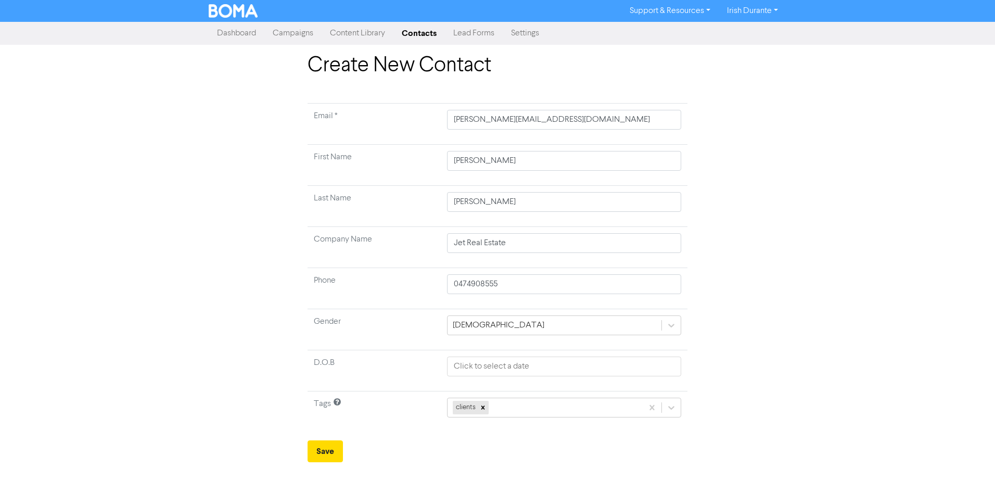
click at [328, 440] on form "Email * [PERSON_NAME][EMAIL_ADDRESS][DOMAIN_NAME] First Name [PERSON_NAME] Last…" at bounding box center [498, 282] width 380 height 359
click at [327, 446] on button "Save" at bounding box center [325, 451] width 35 height 22
click at [483, 118] on input "[PERSON_NAME][EMAIL_ADDRESS][DOMAIN_NAME]" at bounding box center [564, 120] width 234 height 20
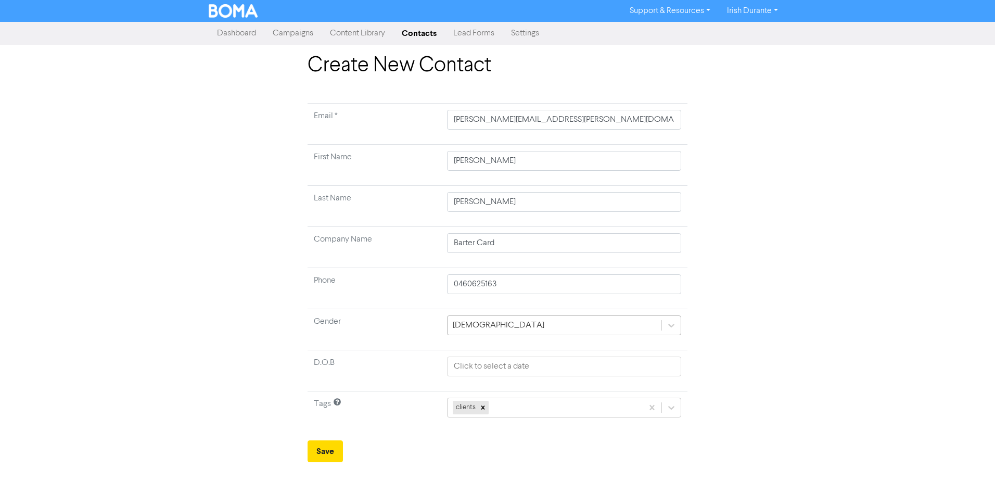
click at [537, 320] on div "[DEMOGRAPHIC_DATA]" at bounding box center [555, 325] width 214 height 19
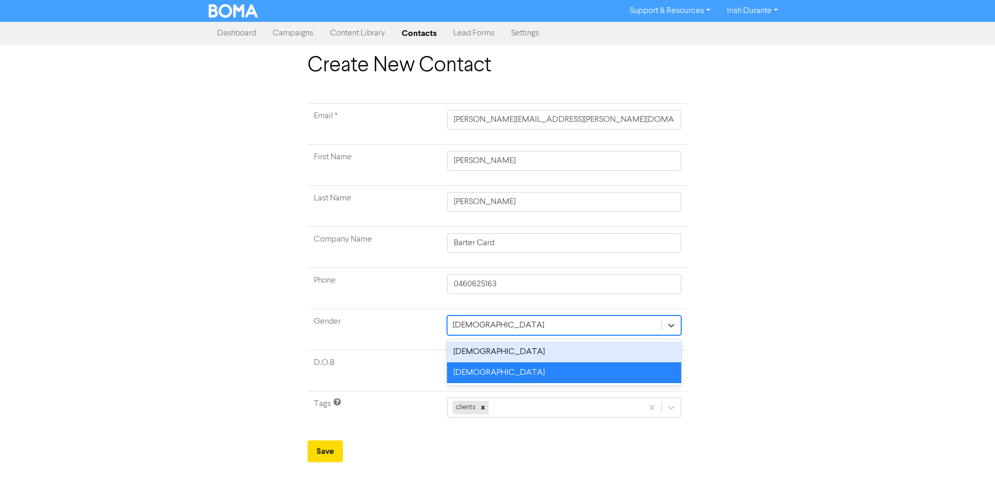
click at [468, 354] on div "[DEMOGRAPHIC_DATA]" at bounding box center [564, 351] width 234 height 21
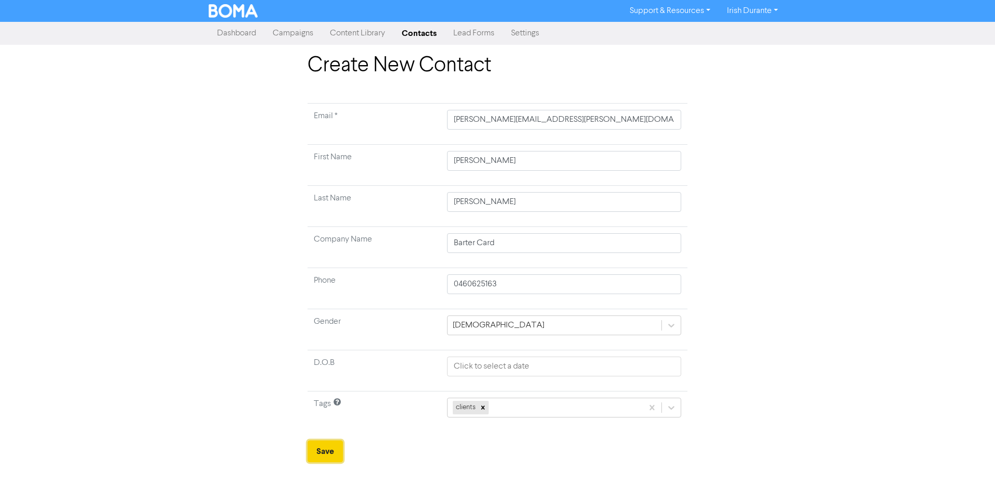
click at [329, 444] on button "Save" at bounding box center [325, 451] width 35 height 22
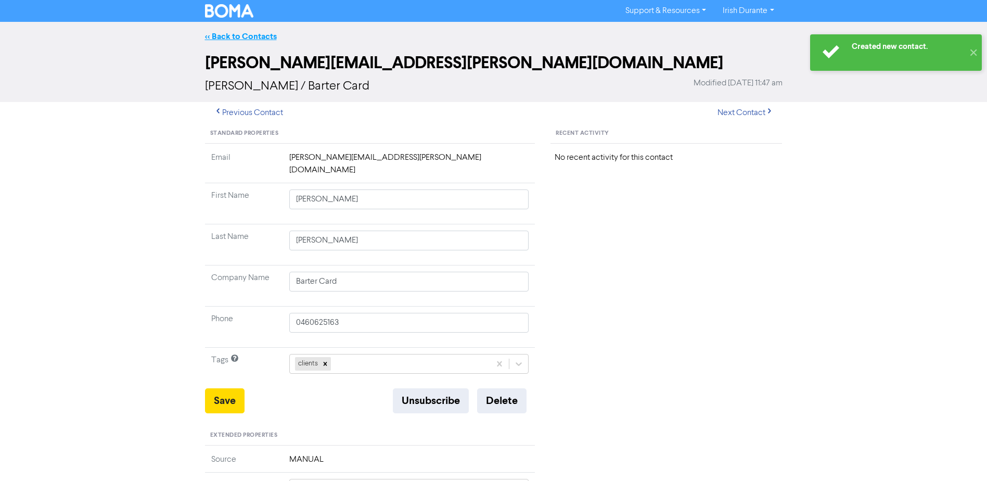
click at [223, 33] on link "<< Back to Contacts" at bounding box center [241, 36] width 72 height 10
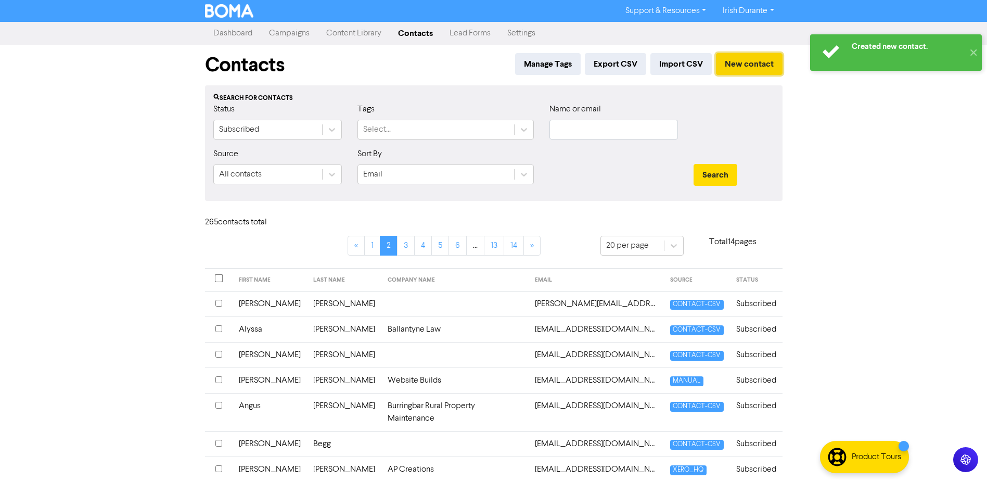
click at [745, 63] on button "New contact" at bounding box center [749, 64] width 67 height 22
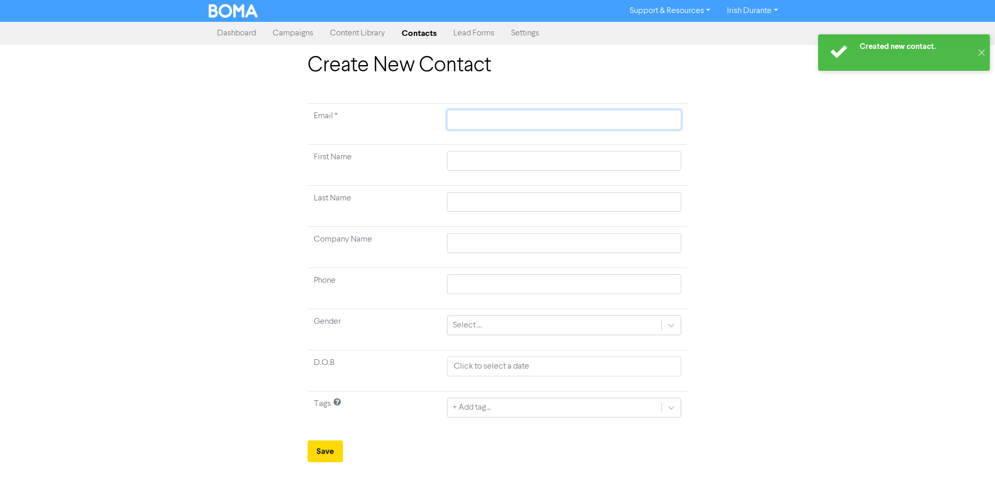
click at [474, 116] on input "text" at bounding box center [564, 120] width 234 height 20
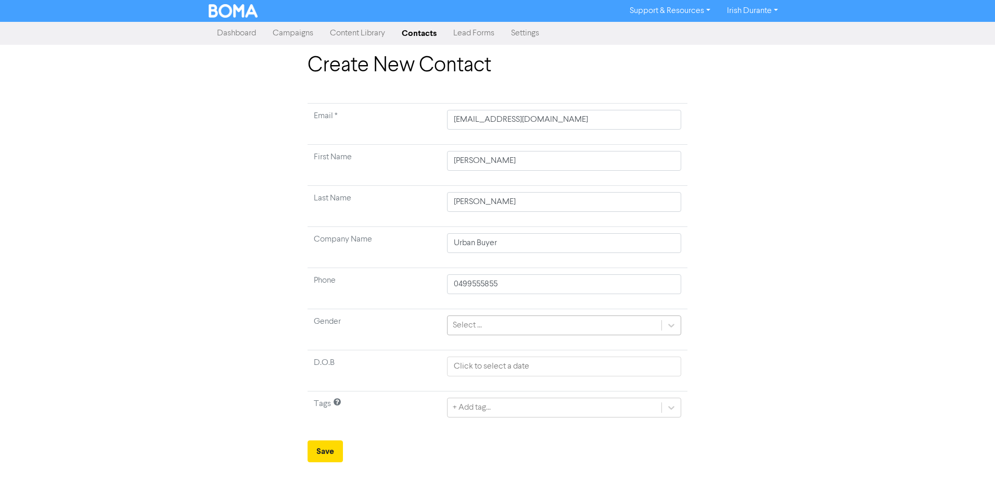
click at [639, 325] on div "Select ..." at bounding box center [555, 325] width 214 height 19
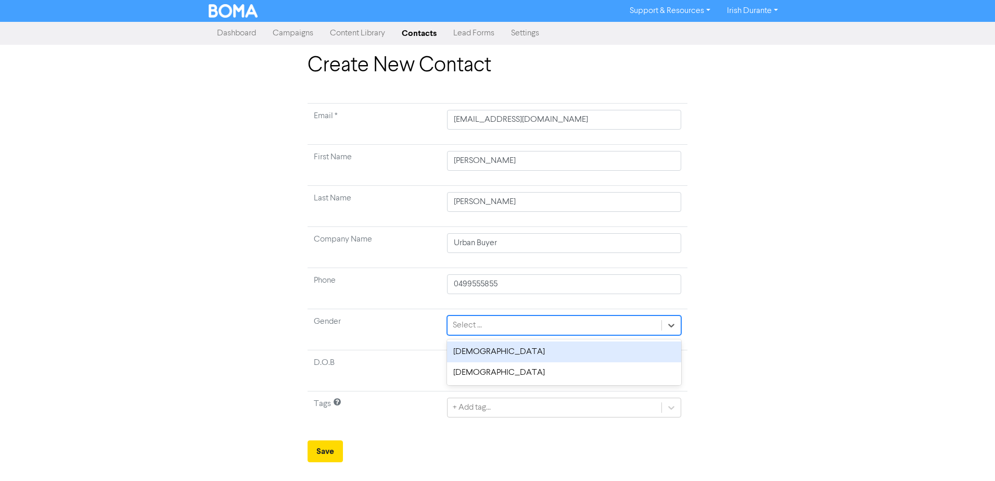
click at [473, 358] on div "[DEMOGRAPHIC_DATA]" at bounding box center [564, 351] width 234 height 21
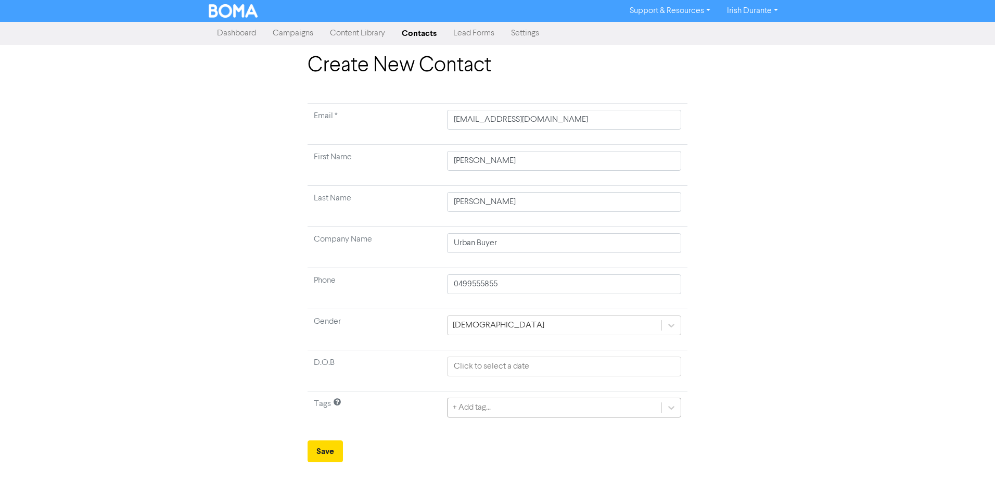
click at [469, 407] on div "+ Add tag..." at bounding box center [564, 408] width 234 height 20
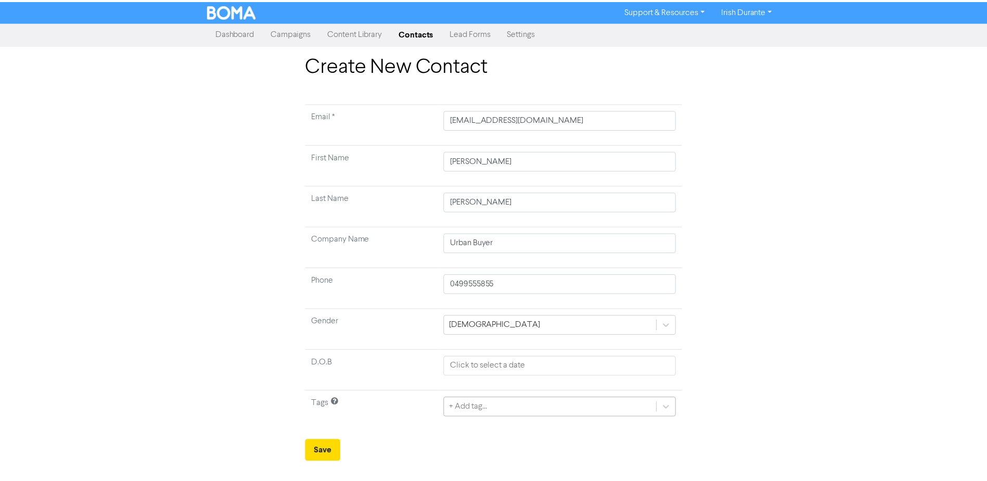
scroll to position [91, 0]
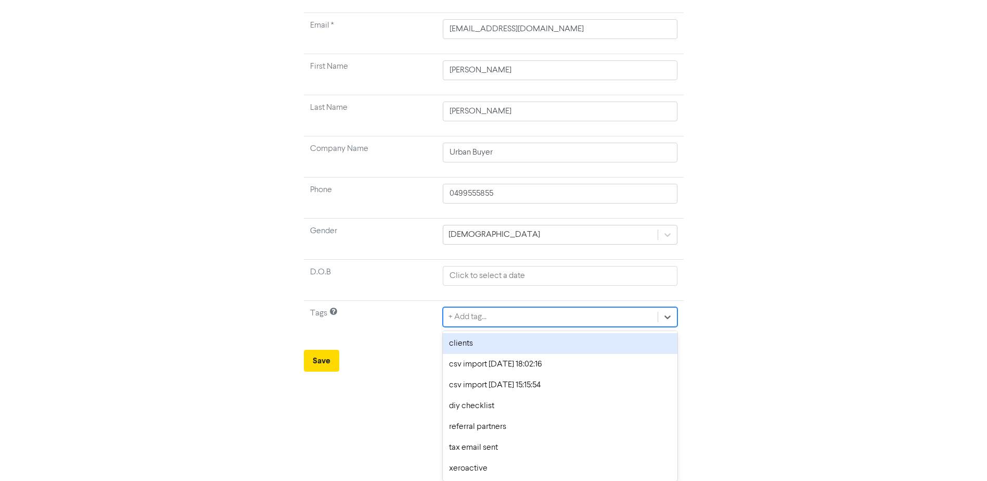
drag, startPoint x: 457, startPoint y: 344, endPoint x: 442, endPoint y: 359, distance: 21.4
click at [458, 344] on div "clients" at bounding box center [560, 343] width 234 height 21
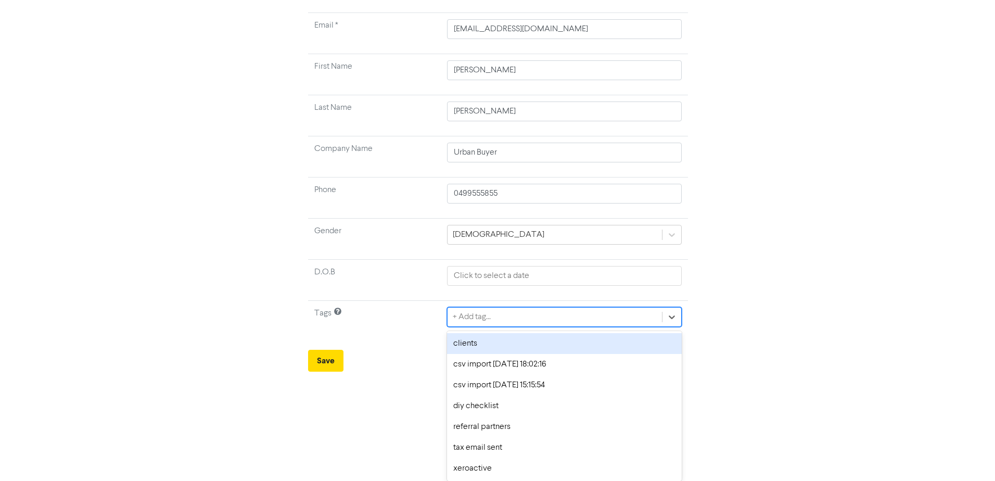
scroll to position [0, 0]
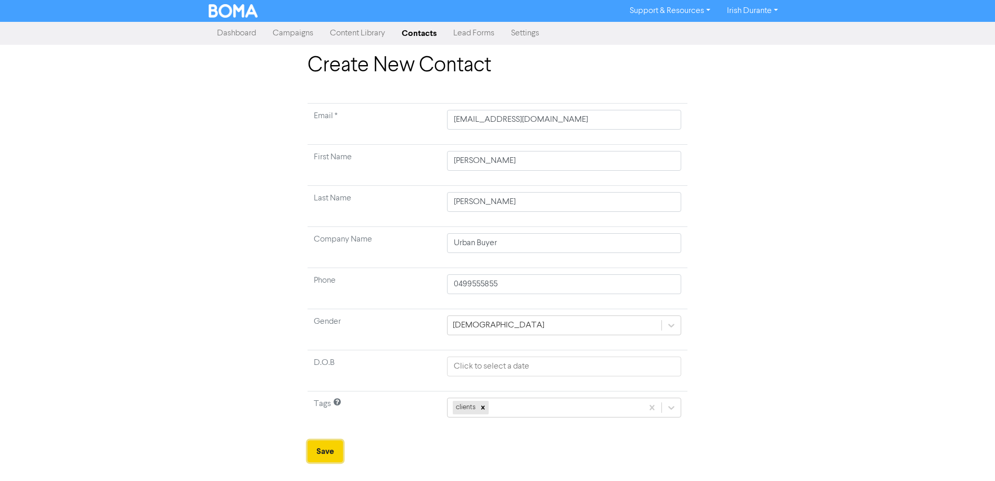
click at [320, 451] on button "Save" at bounding box center [325, 451] width 35 height 22
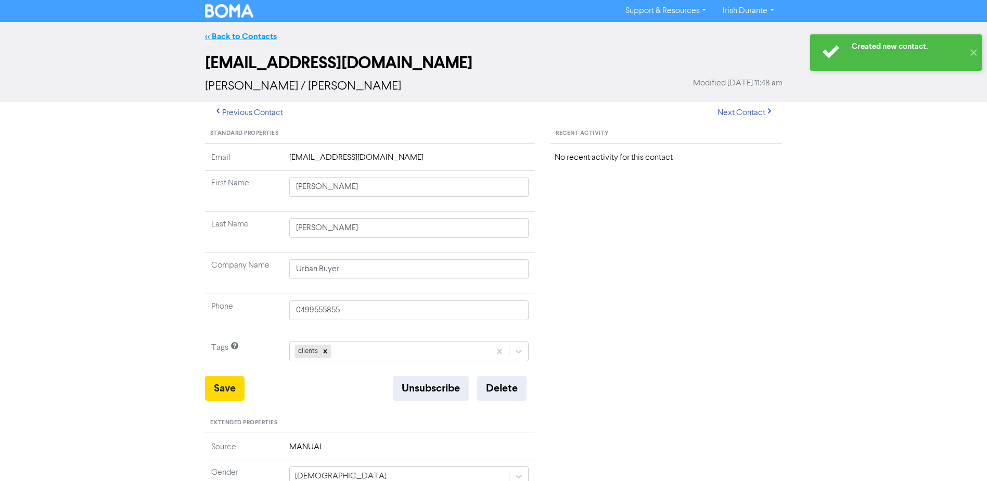
click at [258, 40] on link "<< Back to Contacts" at bounding box center [241, 36] width 72 height 10
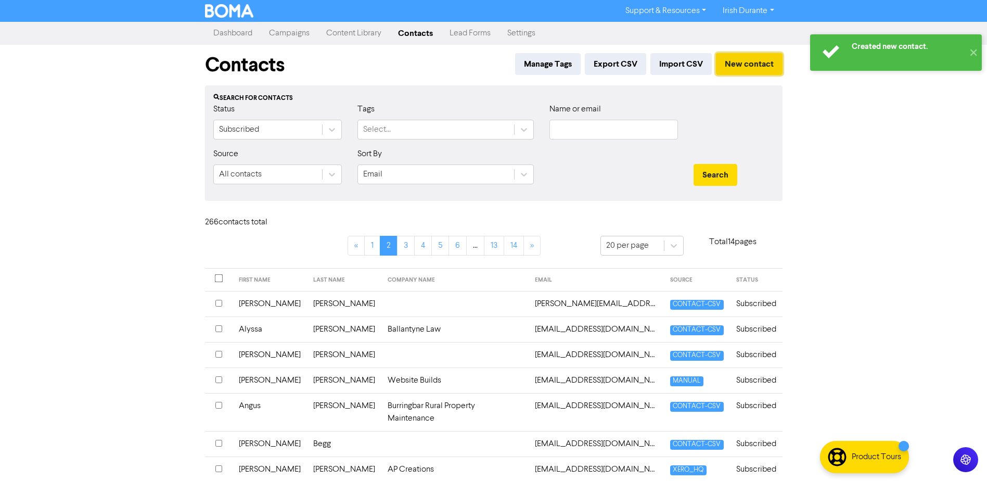
click at [757, 67] on button "New contact" at bounding box center [749, 64] width 67 height 22
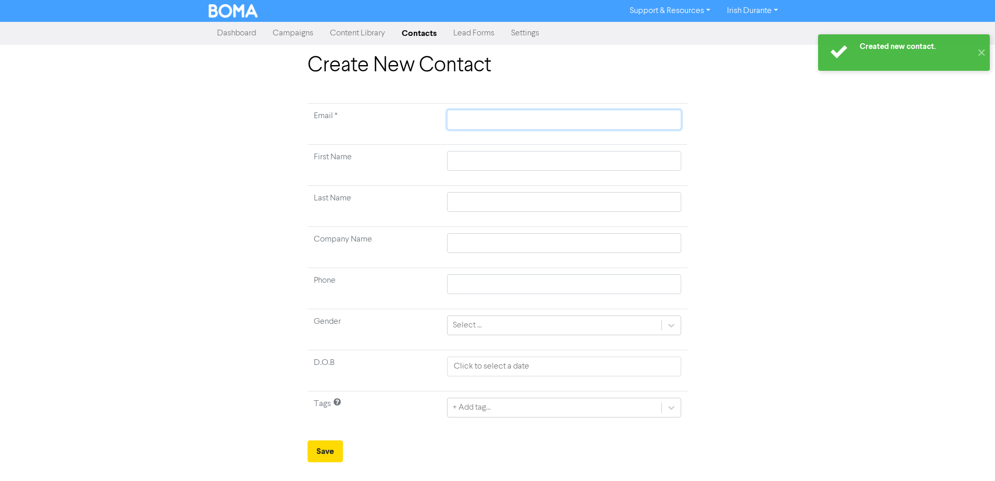
click at [463, 123] on input "text" at bounding box center [564, 120] width 234 height 20
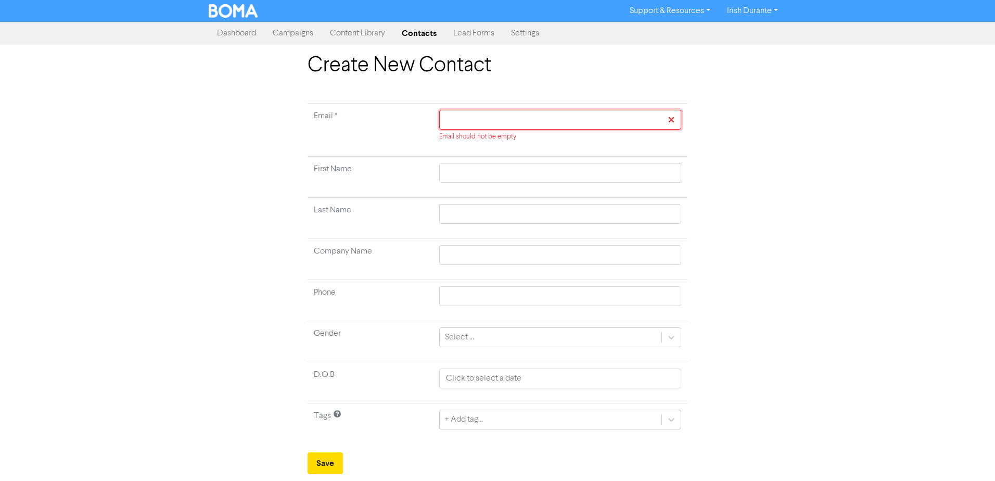
click at [460, 124] on input "text" at bounding box center [560, 120] width 242 height 20
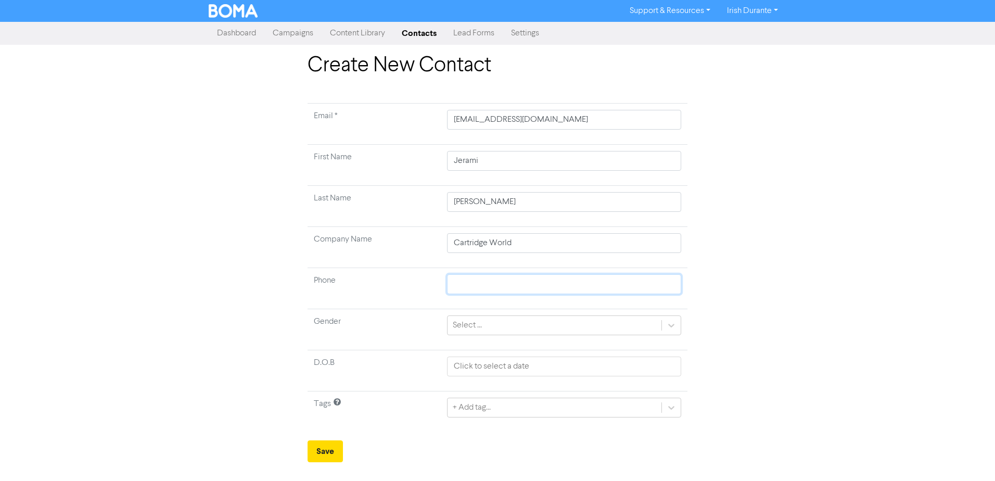
click at [491, 277] on input "text" at bounding box center [564, 284] width 234 height 20
click at [490, 323] on div "Select ..." at bounding box center [555, 325] width 214 height 19
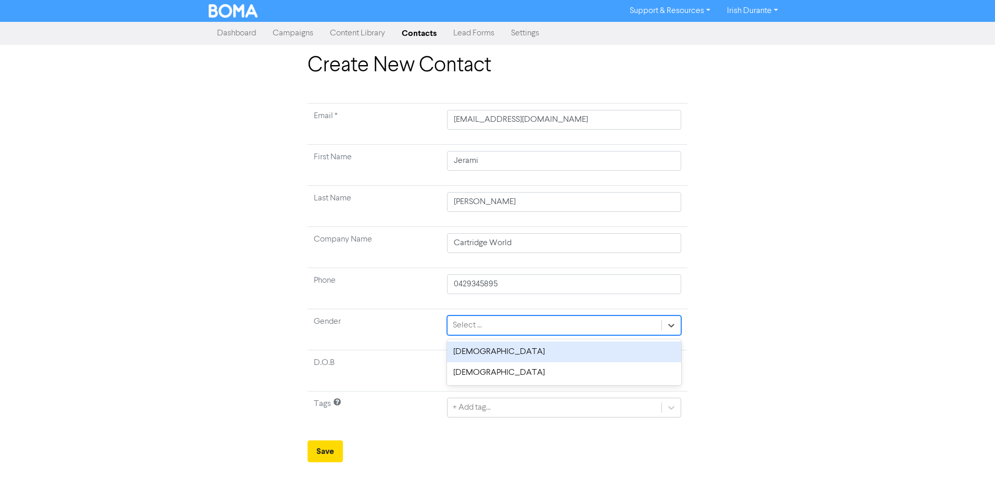
click at [470, 352] on div "[DEMOGRAPHIC_DATA]" at bounding box center [564, 351] width 234 height 21
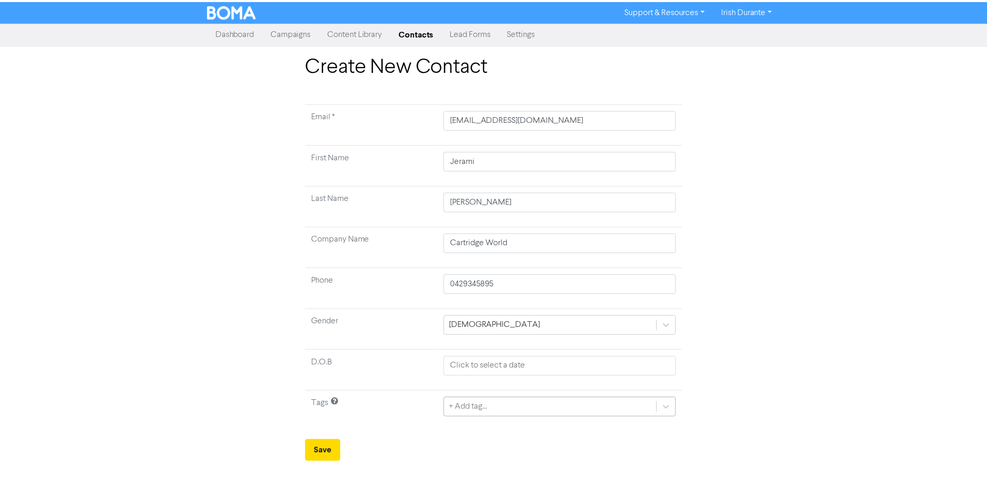
scroll to position [91, 0]
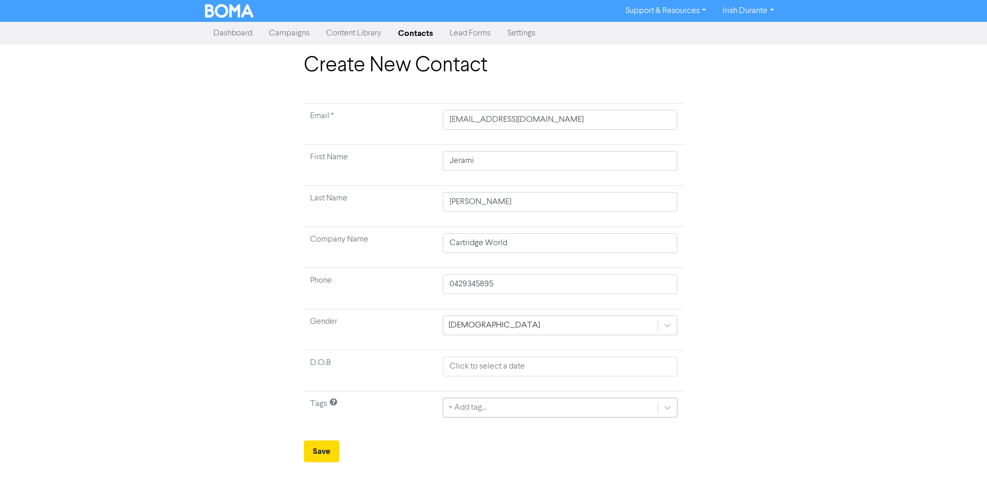
click at [458, 405] on div "+ Add tag..." at bounding box center [560, 408] width 234 height 20
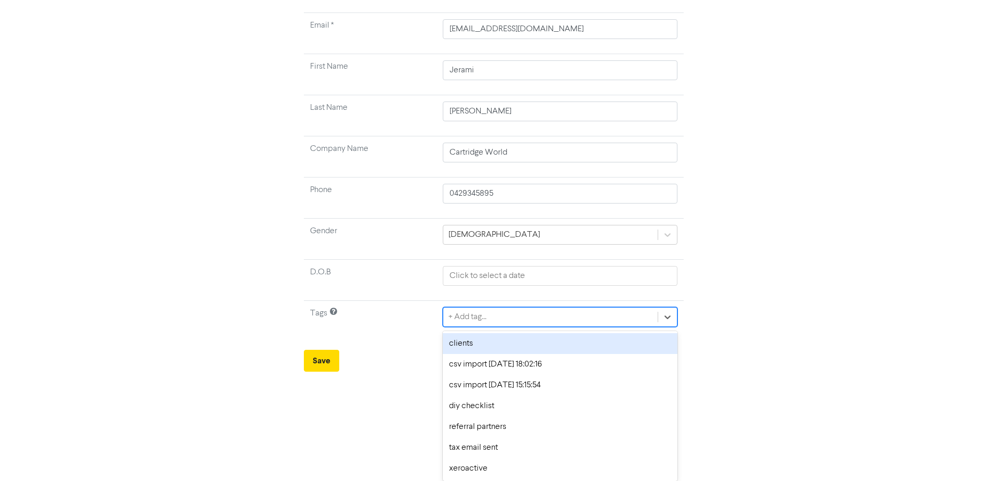
click at [468, 341] on div "clients" at bounding box center [560, 343] width 234 height 21
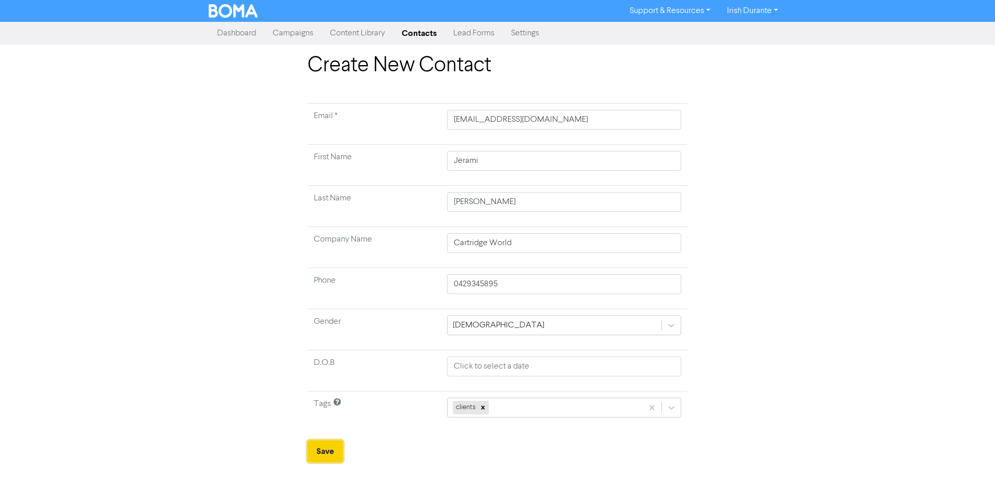
click at [320, 445] on button "Save" at bounding box center [325, 451] width 35 height 22
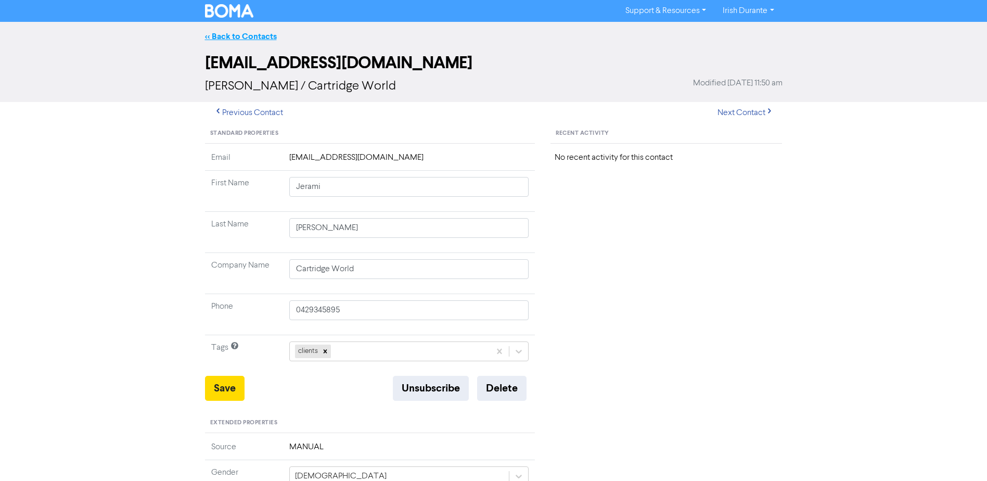
click at [234, 35] on link "<< Back to Contacts" at bounding box center [241, 36] width 72 height 10
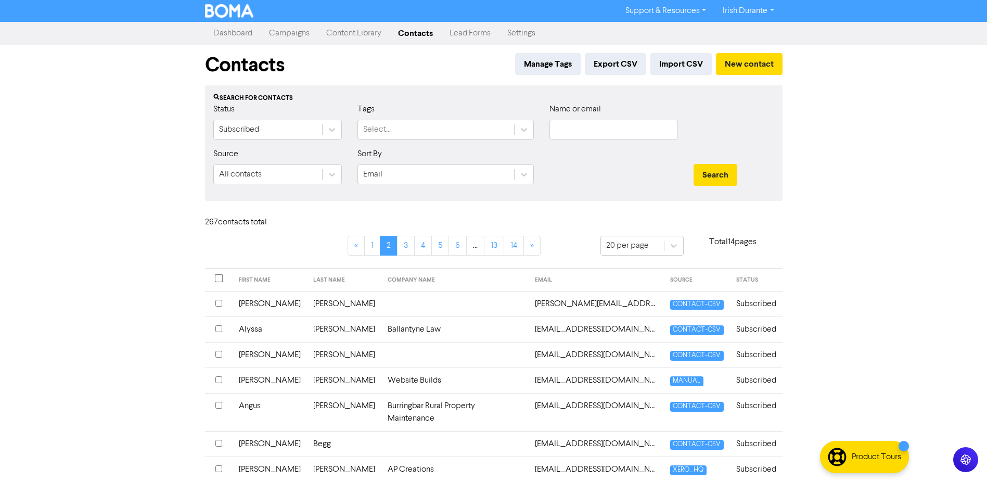
click at [295, 32] on link "Campaigns" at bounding box center [289, 33] width 57 height 21
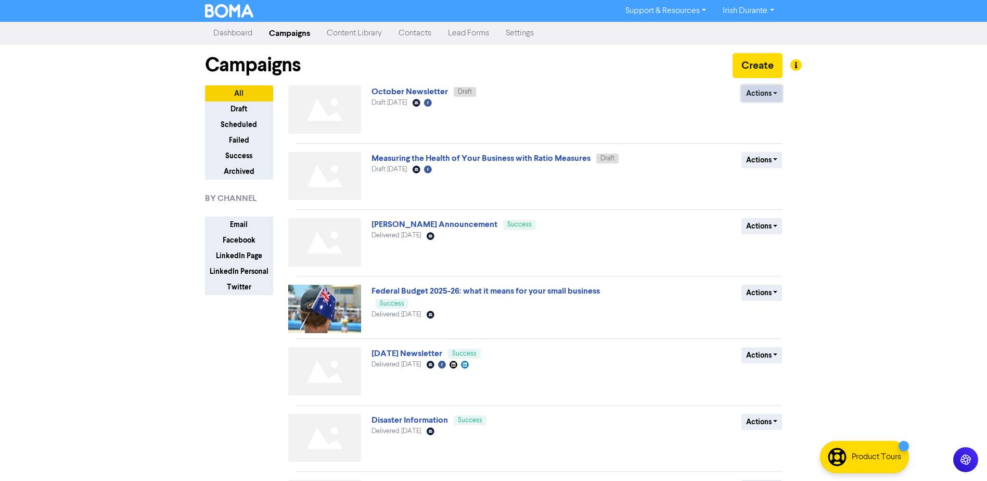
click at [758, 92] on button "Actions" at bounding box center [762, 93] width 41 height 16
click at [394, 90] on link "October Newsletter" at bounding box center [410, 91] width 77 height 10
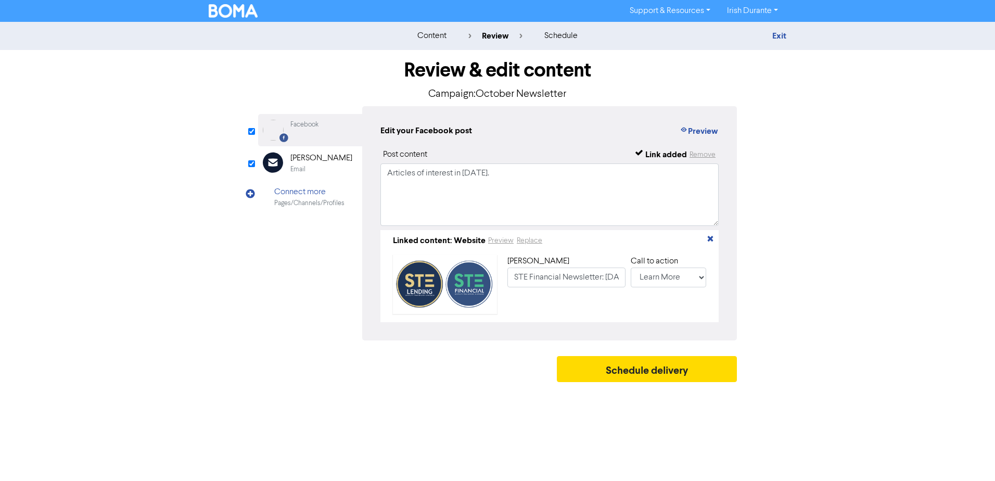
click at [300, 164] on div "[PERSON_NAME]" at bounding box center [321, 158] width 62 height 12
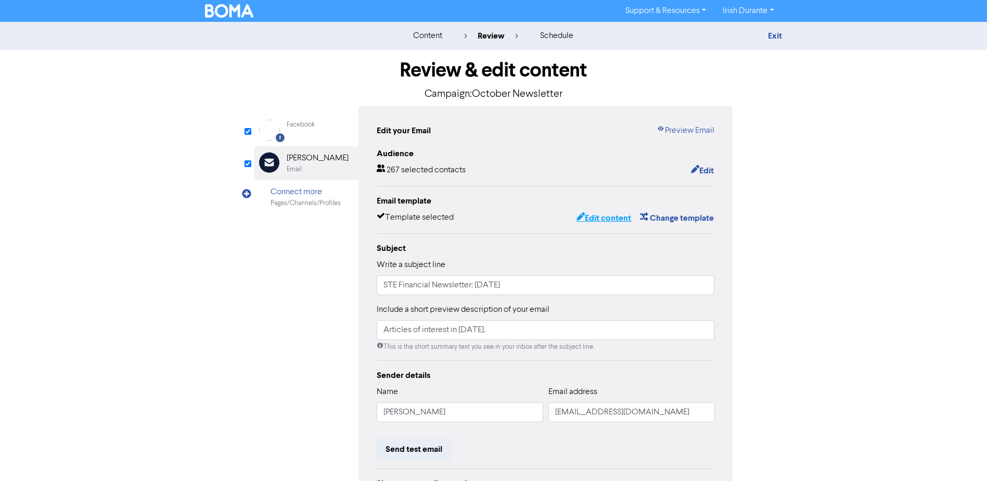
click at [603, 223] on button "Edit content" at bounding box center [604, 218] width 56 height 14
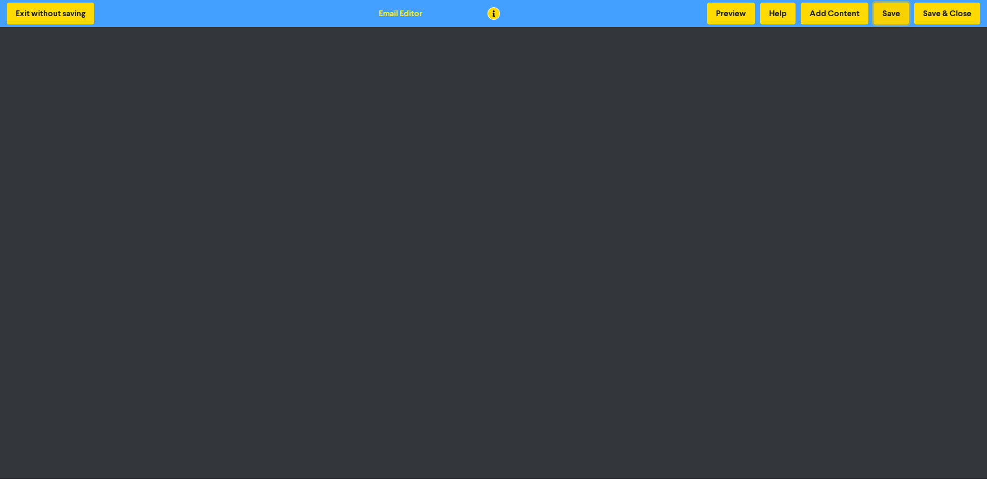
click at [894, 11] on button "Save" at bounding box center [891, 14] width 35 height 22
click at [727, 11] on button "Preview" at bounding box center [731, 14] width 48 height 22
click at [948, 11] on button "Save & Close" at bounding box center [947, 14] width 66 height 22
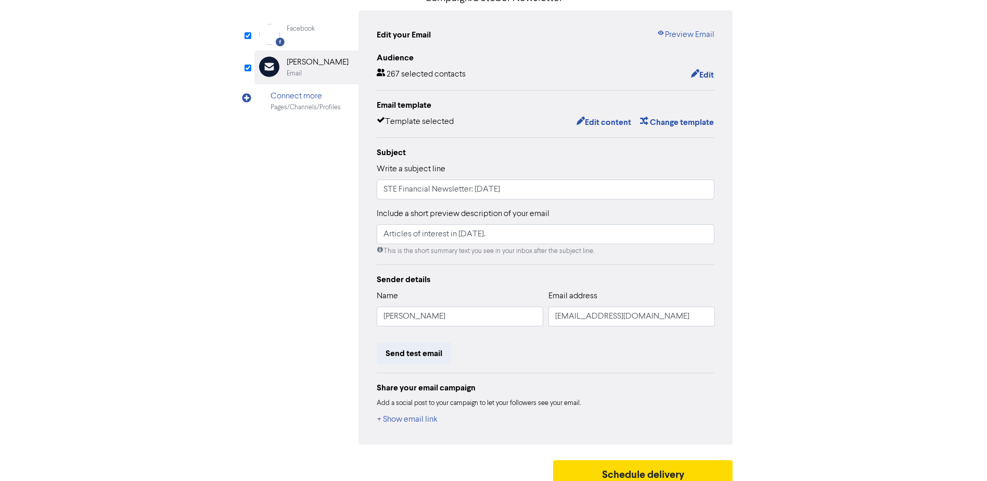
scroll to position [104, 0]
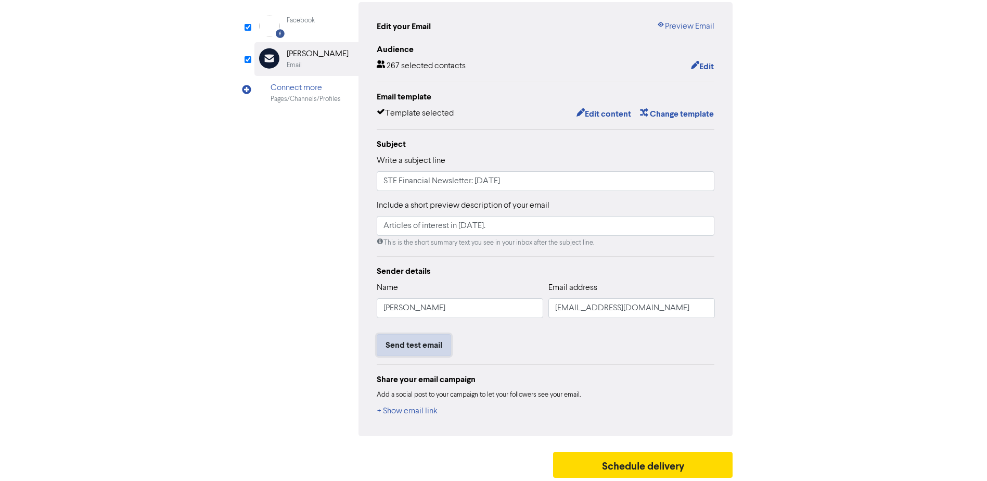
click at [413, 339] on button "Send test email" at bounding box center [414, 345] width 74 height 22
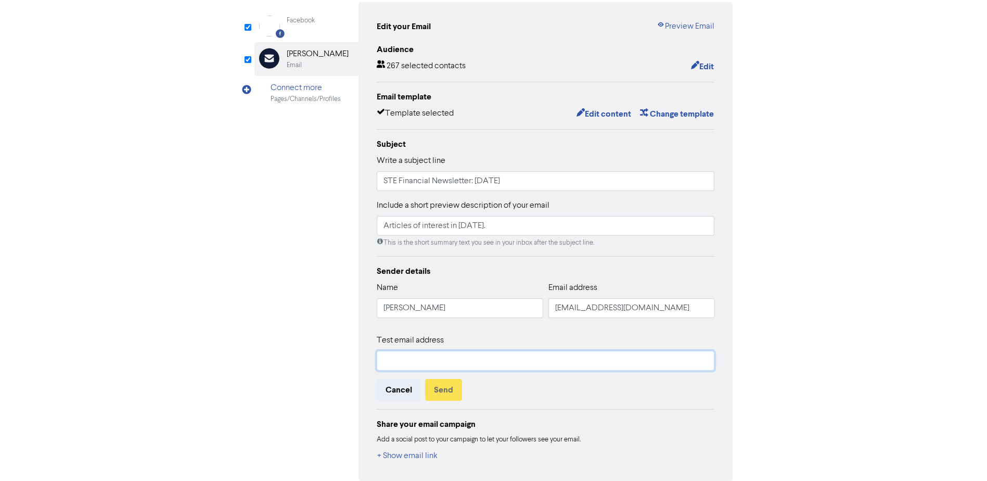
click at [418, 362] on input "text" at bounding box center [546, 361] width 338 height 20
click at [570, 306] on input "[EMAIL_ADDRESS][DOMAIN_NAME]" at bounding box center [632, 308] width 167 height 20
click at [424, 354] on input "text" at bounding box center [546, 361] width 338 height 20
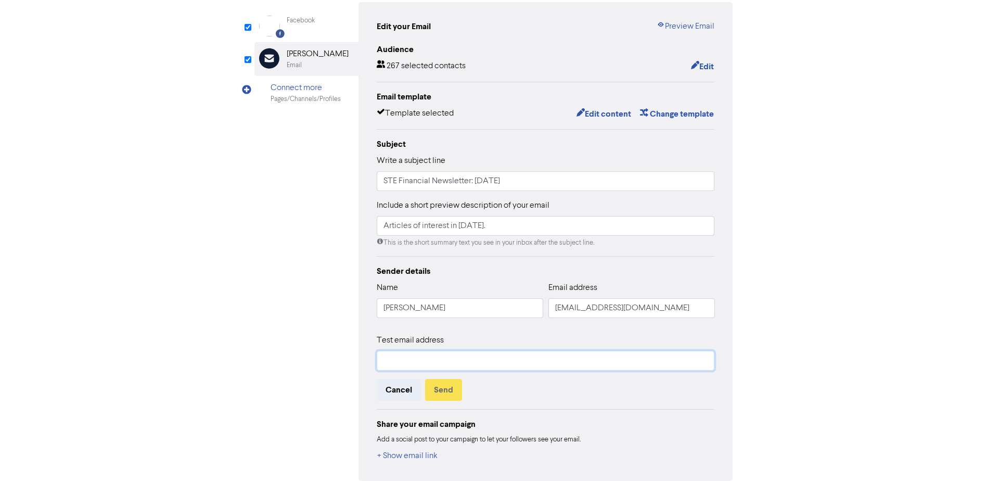
paste input "[EMAIL_ADDRESS][DOMAIN_NAME]"
click at [536, 387] on div "Cancel Send" at bounding box center [546, 390] width 338 height 22
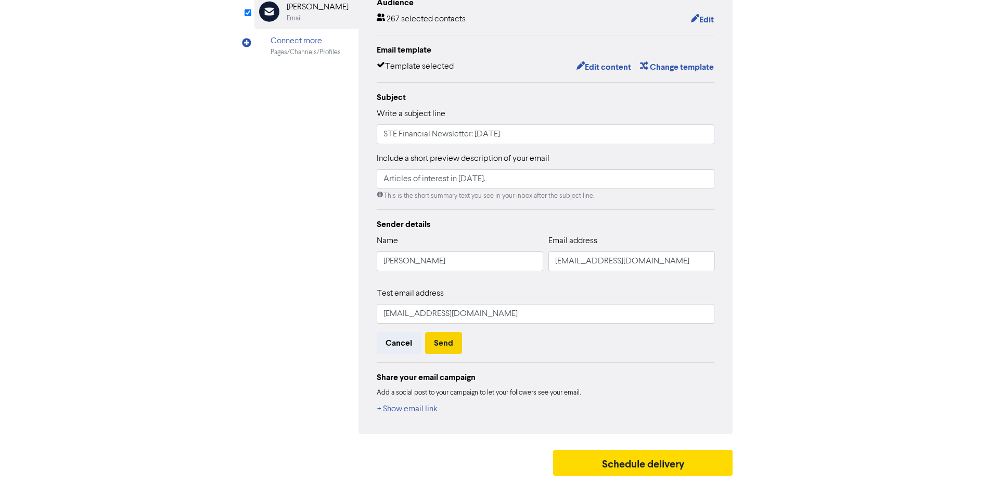
scroll to position [152, 0]
click at [443, 340] on button "Send" at bounding box center [443, 343] width 37 height 22
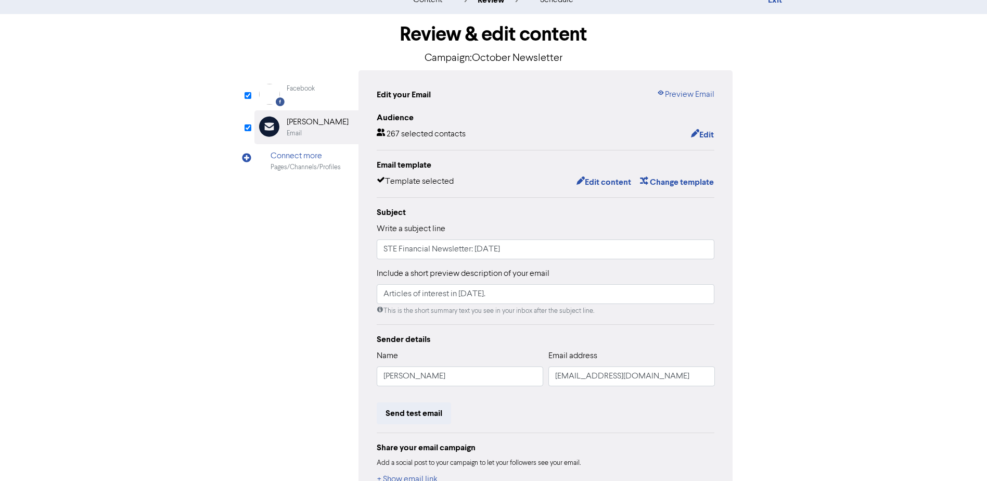
scroll to position [0, 0]
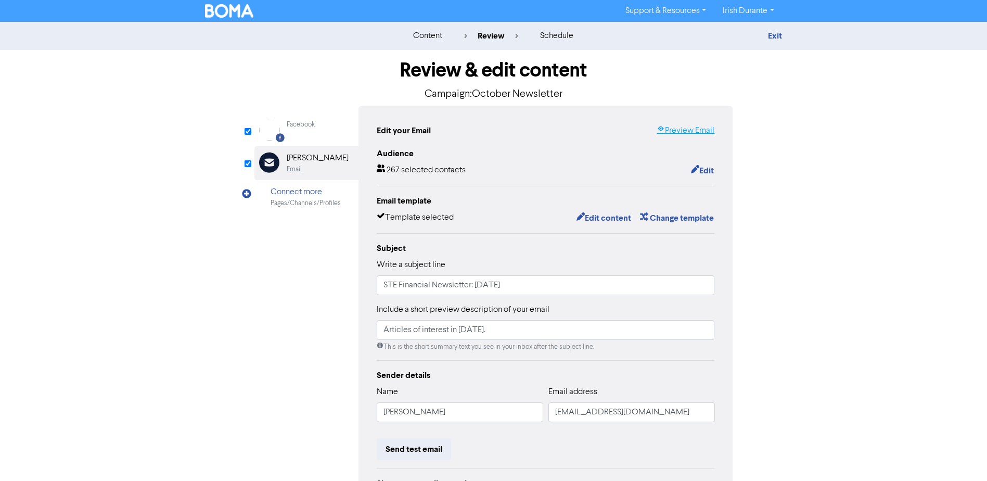
click at [681, 133] on link "Preview Email" at bounding box center [686, 130] width 58 height 12
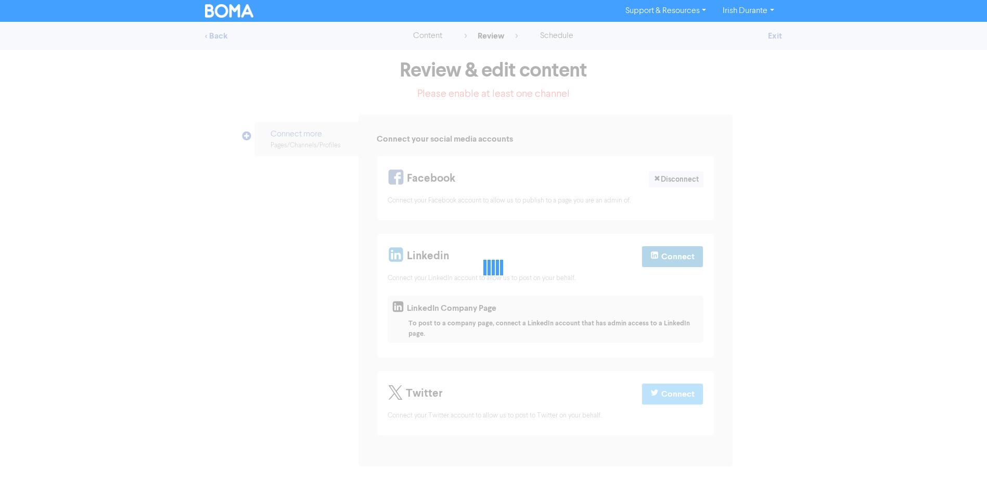
select select "LEARN_MORE"
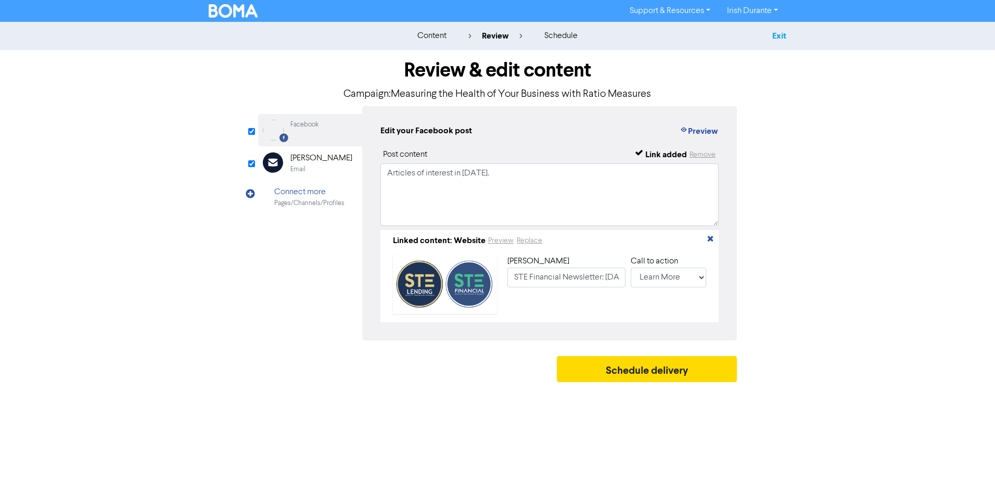
click at [772, 40] on link "Exit" at bounding box center [779, 36] width 14 height 10
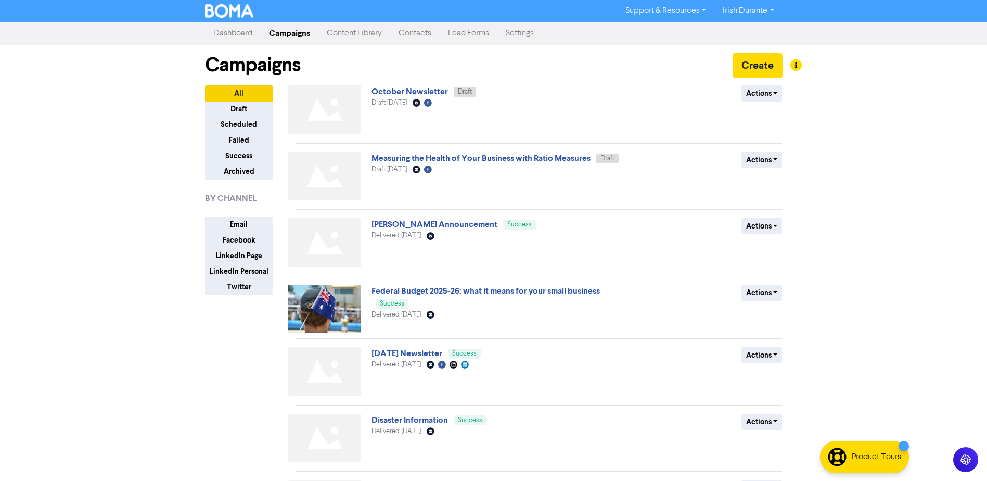
click at [351, 37] on link "Content Library" at bounding box center [354, 33] width 72 height 21
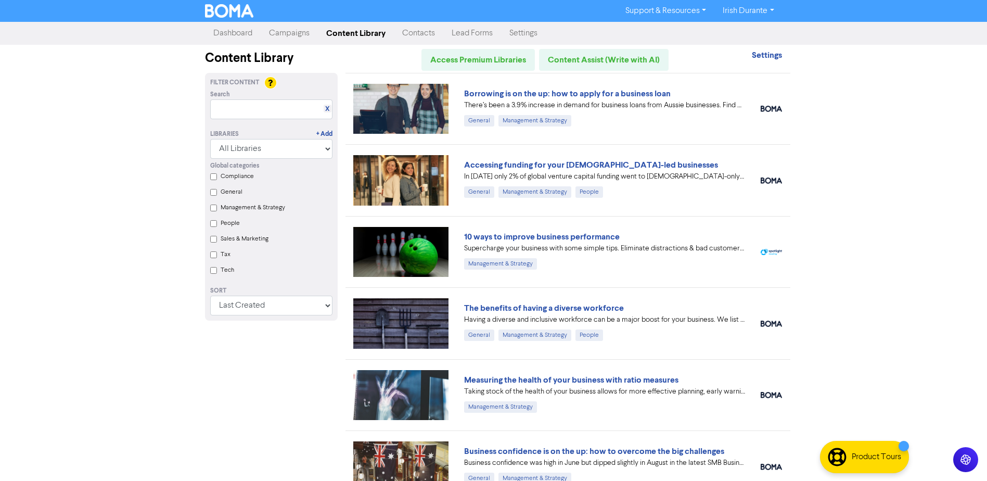
click at [425, 400] on img at bounding box center [401, 395] width 96 height 50
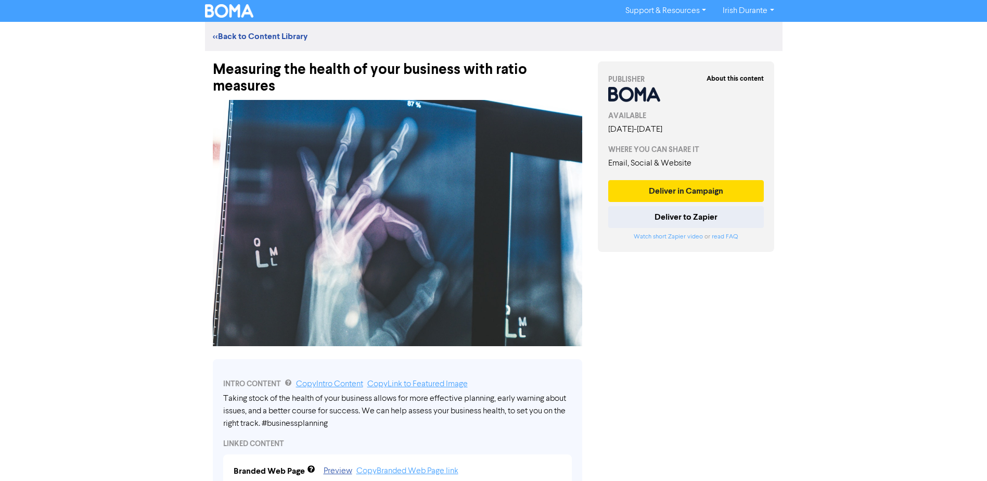
click at [284, 68] on div "Measuring the health of your business with ratio measures" at bounding box center [397, 73] width 369 height 44
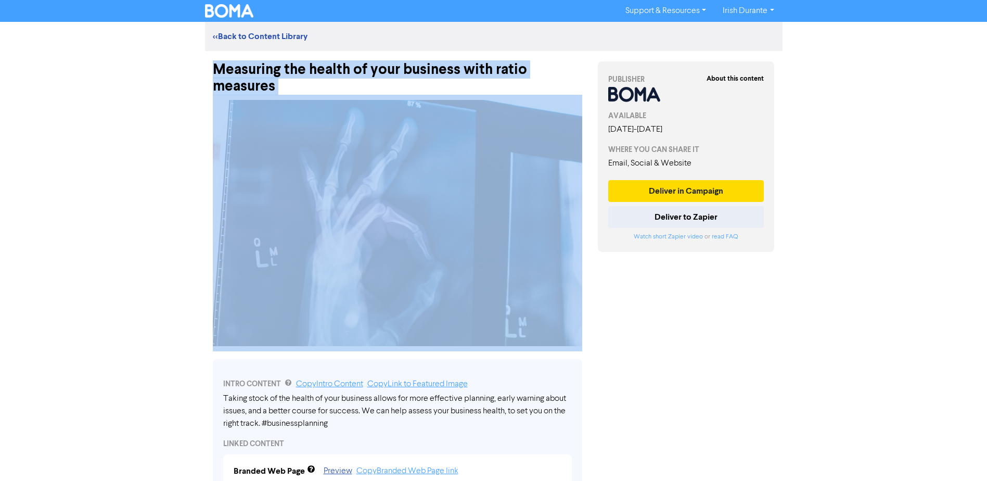
click at [284, 68] on div "Measuring the health of your business with ratio measures" at bounding box center [397, 73] width 369 height 44
copy div "Measuring the health of your business with ratio measures"
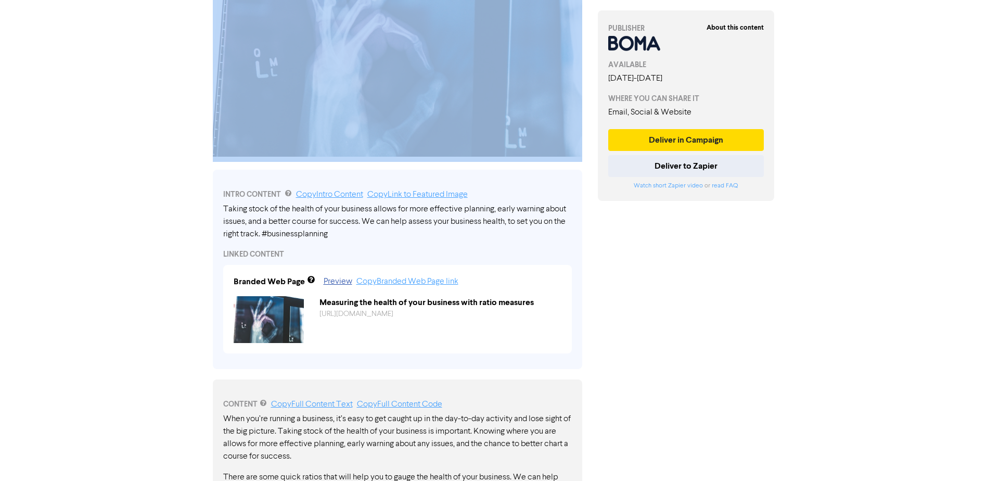
scroll to position [208, 0]
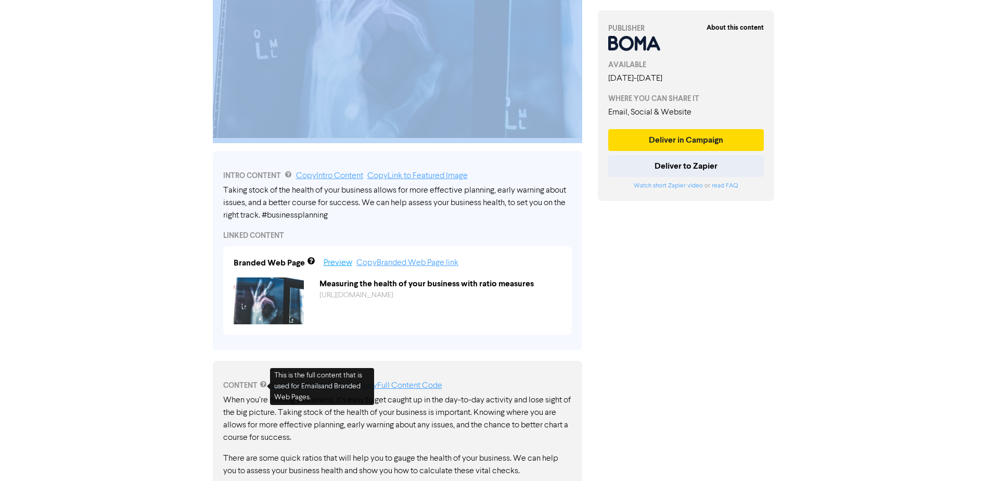
click at [338, 265] on link "Preview" at bounding box center [338, 263] width 29 height 8
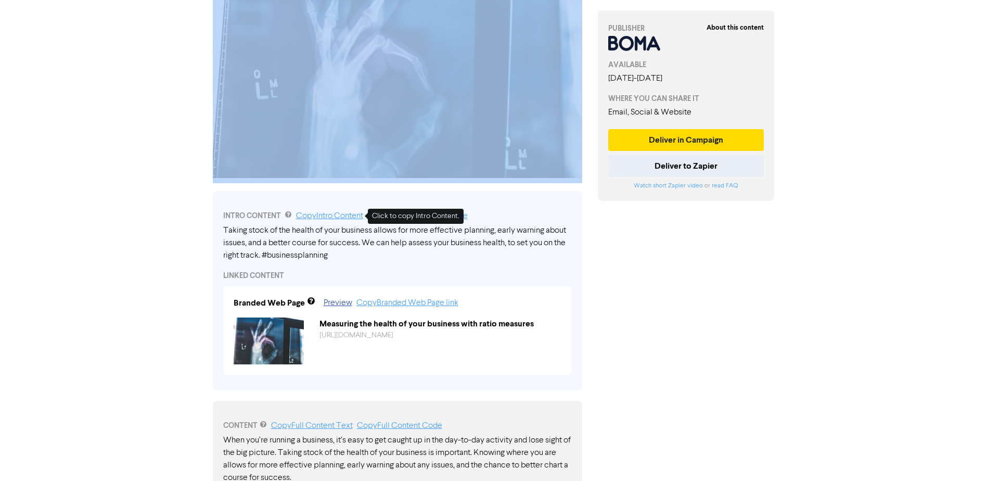
scroll to position [0, 0]
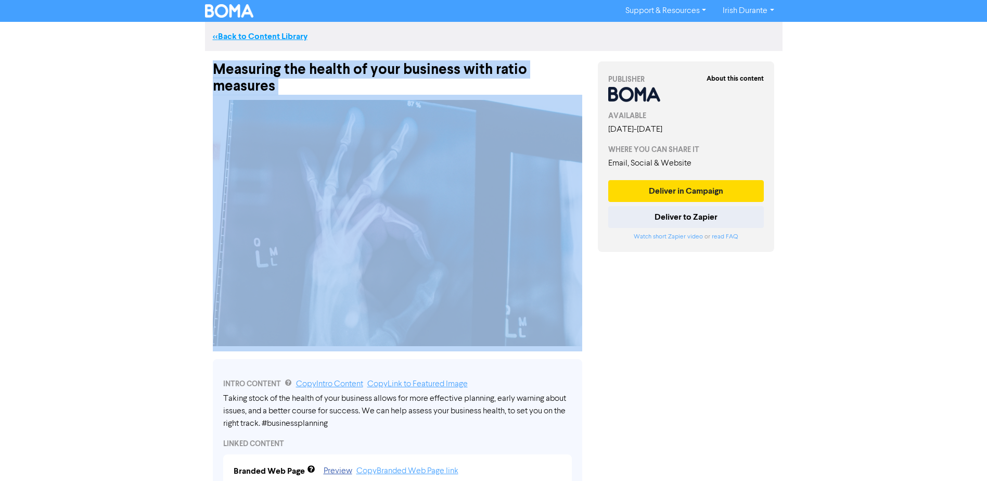
click at [222, 35] on link "<< Back to Content Library" at bounding box center [260, 36] width 95 height 10
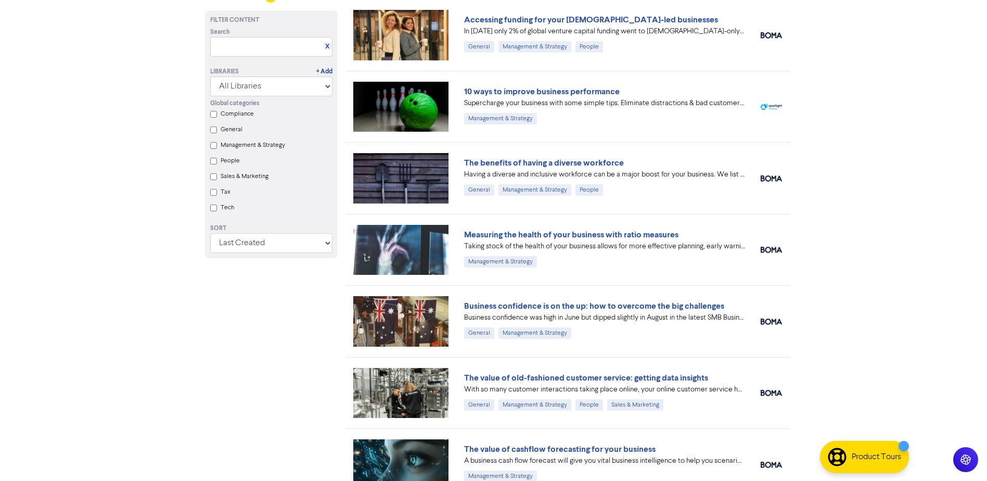
scroll to position [260, 0]
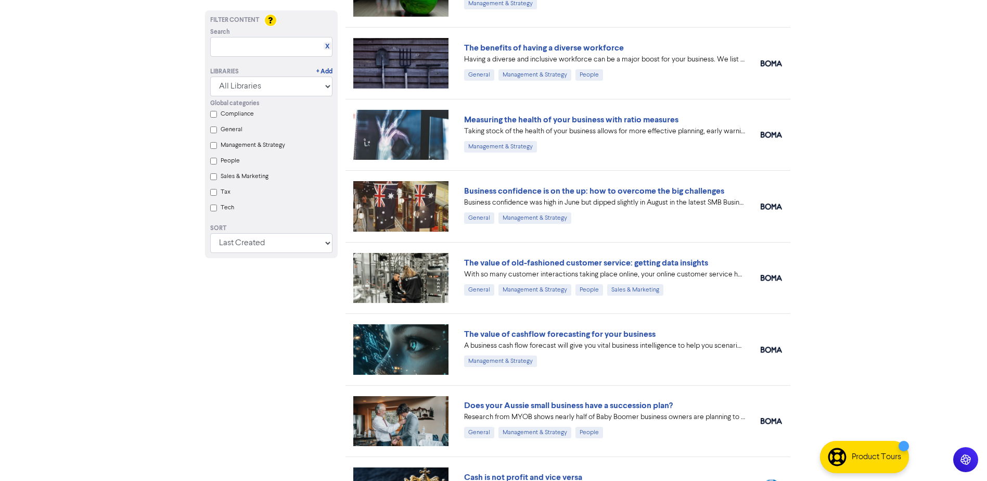
click at [413, 352] on img at bounding box center [401, 349] width 96 height 50
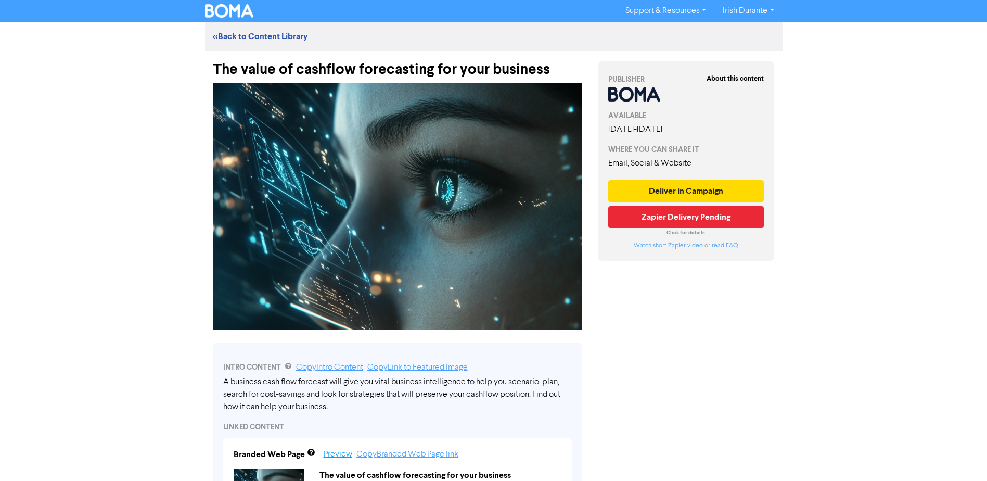
click at [342, 452] on link "Preview" at bounding box center [338, 454] width 29 height 8
click at [257, 32] on link "<< Back to Content Library" at bounding box center [260, 36] width 95 height 10
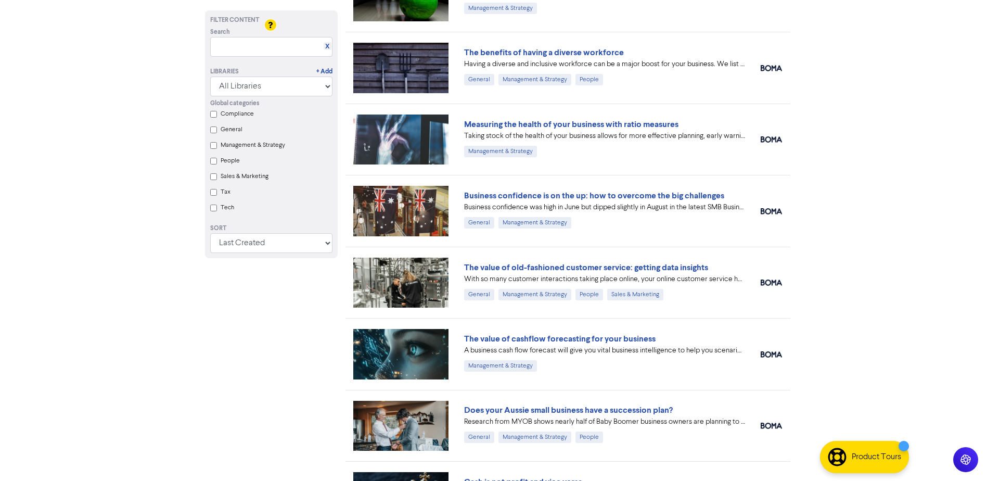
scroll to position [260, 0]
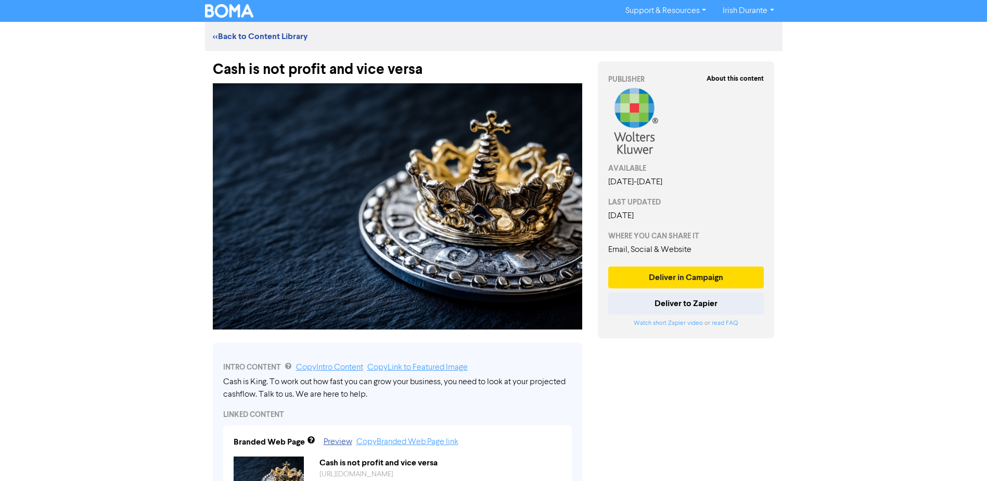
click at [266, 62] on div "Cash is not profit and vice versa" at bounding box center [397, 64] width 369 height 27
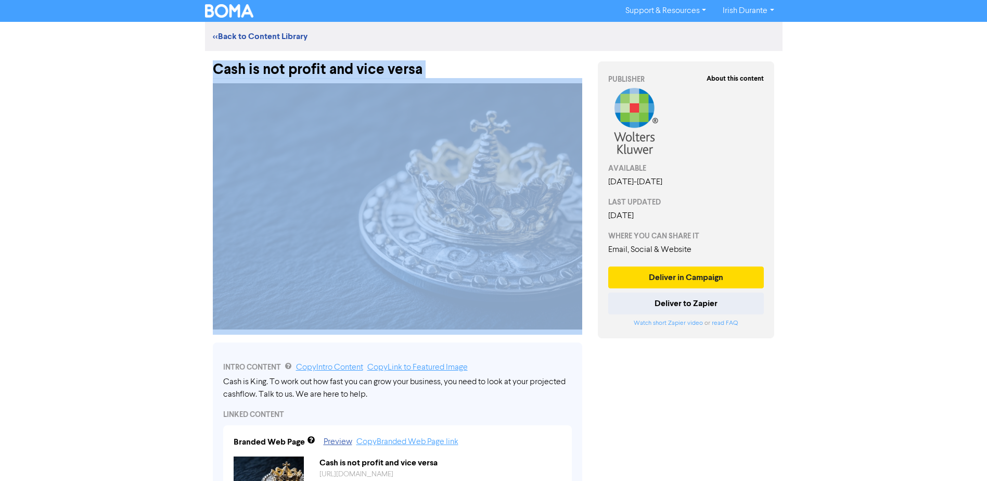
click at [266, 62] on div "Cash is not profit and vice versa" at bounding box center [397, 64] width 369 height 27
copy div "Cash is not profit and vice versa"
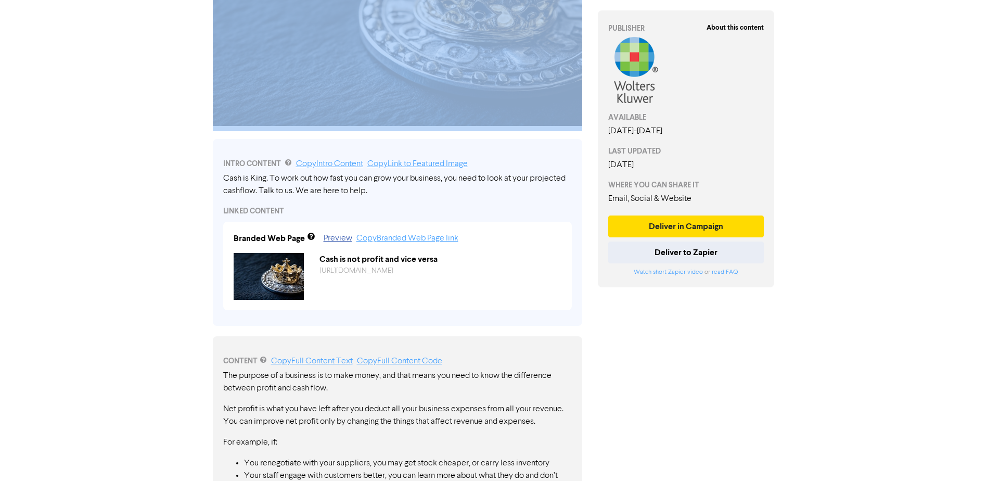
scroll to position [208, 0]
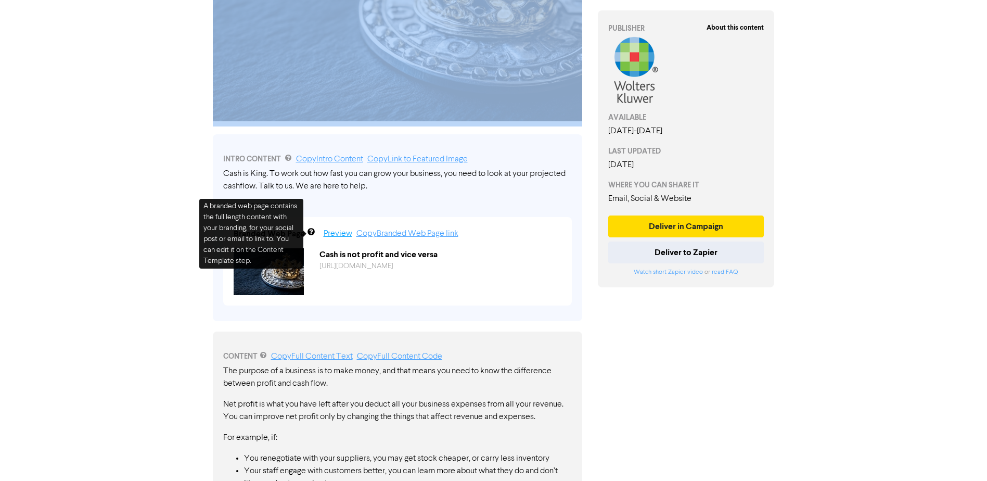
click at [339, 234] on link "Preview" at bounding box center [338, 234] width 29 height 8
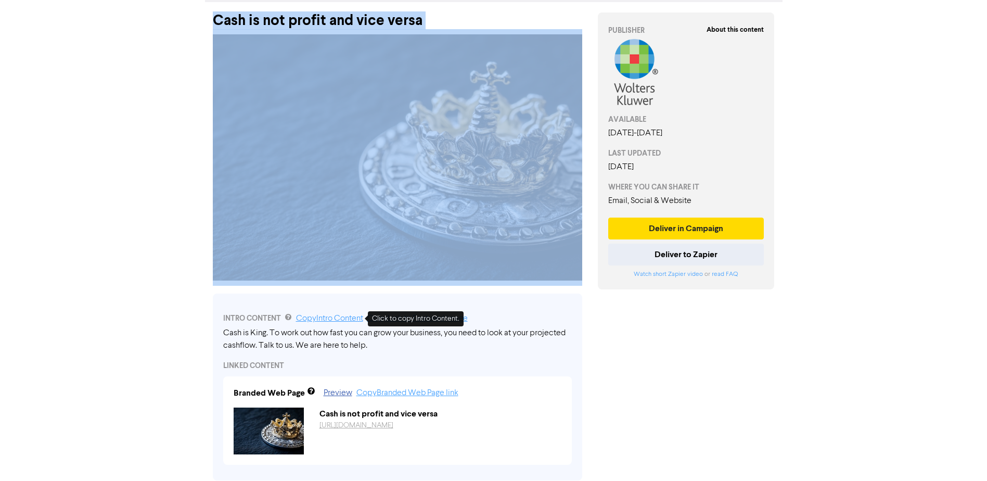
scroll to position [0, 0]
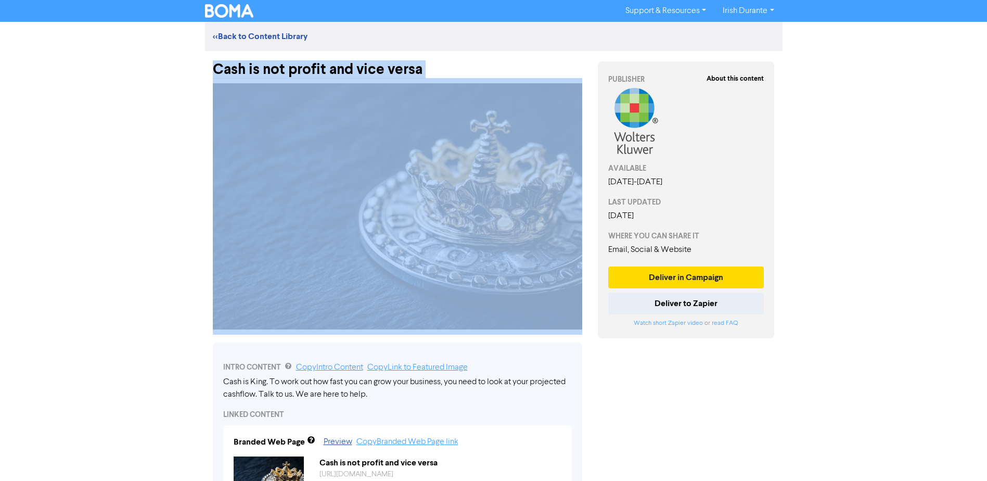
click at [301, 66] on div "Cash is not profit and vice versa" at bounding box center [397, 64] width 369 height 27
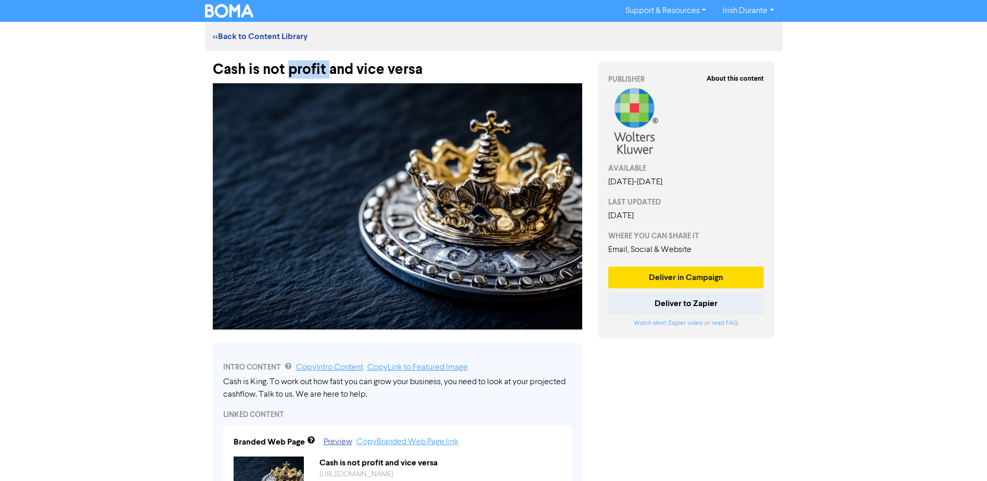
click at [301, 66] on div "Cash is not profit and vice versa" at bounding box center [397, 64] width 369 height 27
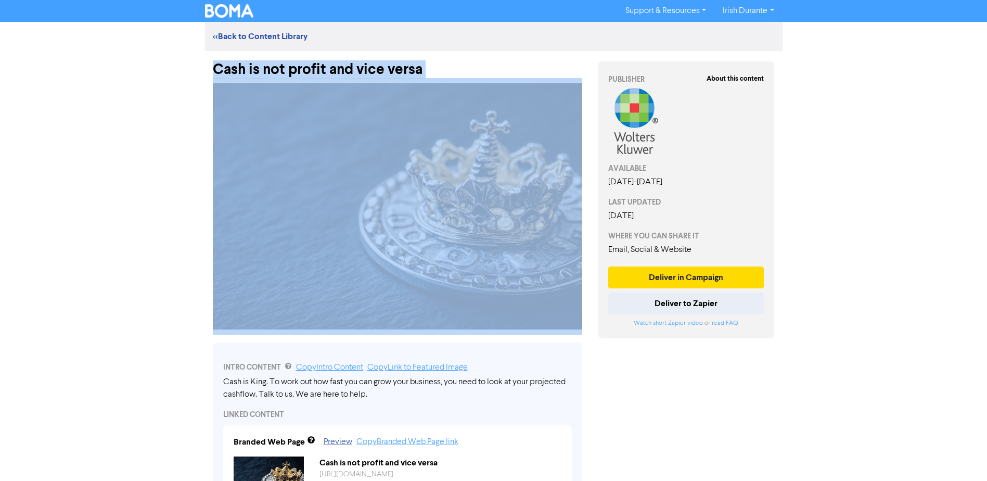
click at [301, 66] on div "Cash is not profit and vice versa" at bounding box center [397, 64] width 369 height 27
click at [326, 442] on link "Preview" at bounding box center [338, 442] width 29 height 8
click at [286, 76] on div "Cash is not profit and vice versa" at bounding box center [397, 64] width 369 height 27
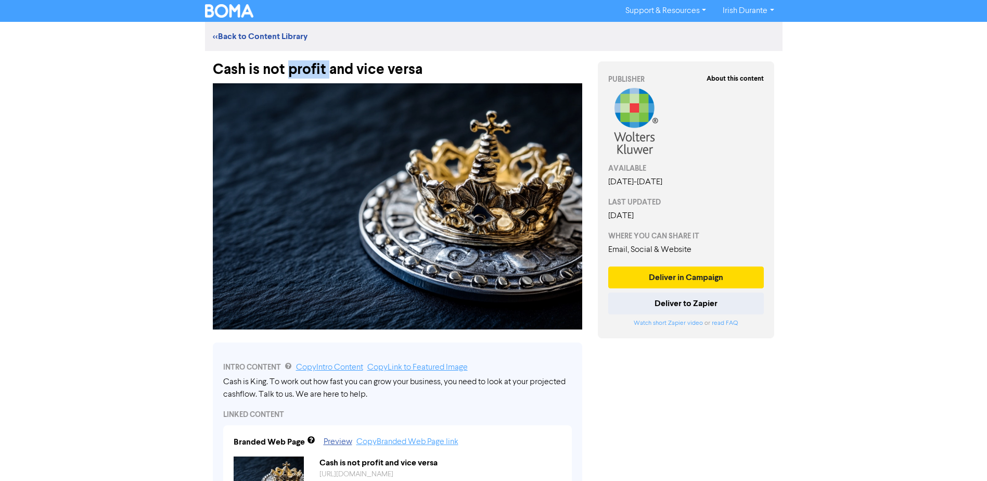
click at [286, 76] on div "Cash is not profit and vice versa" at bounding box center [397, 64] width 369 height 27
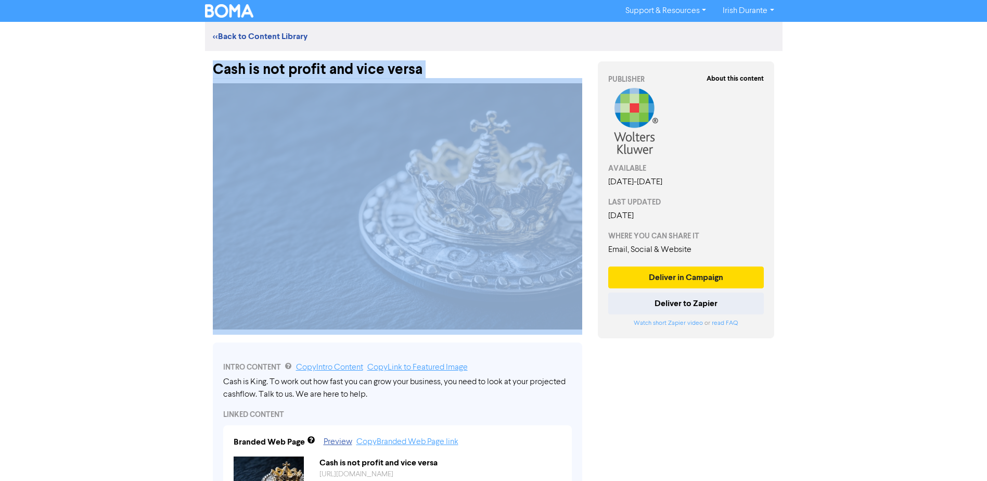
click at [287, 76] on div "Cash is not profit and vice versa" at bounding box center [397, 64] width 369 height 27
